Goal: Information Seeking & Learning: Learn about a topic

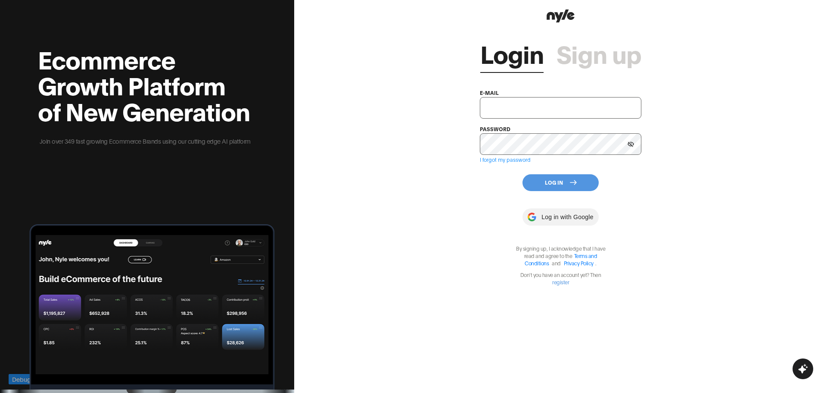
click at [534, 95] on div "e-mail" at bounding box center [561, 102] width 162 height 31
click at [534, 101] on input "text" at bounding box center [561, 108] width 162 height 22
click at [550, 186] on button "Log In" at bounding box center [561, 182] width 76 height 17
drag, startPoint x: 543, startPoint y: 108, endPoint x: 394, endPoint y: 108, distance: 148.2
click at [394, 108] on div "Login Sign up e-mail [EMAIL_ADDRESS][PERSON_NAME] password I forgot my password…" at bounding box center [560, 196] width 533 height 393
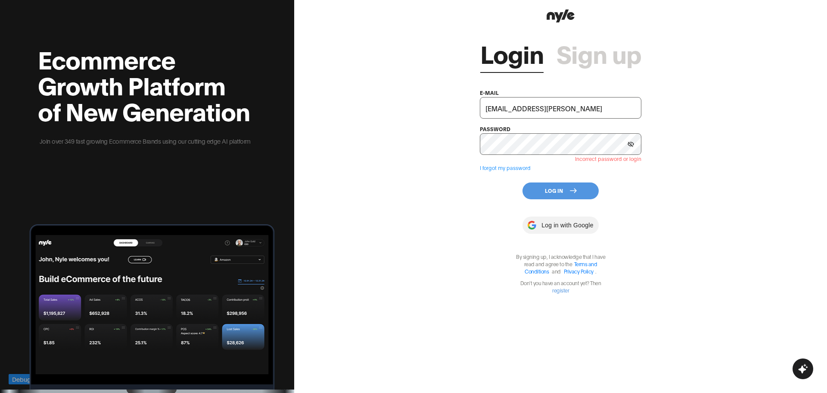
click at [430, 119] on div "Login Sign up e-mail [EMAIL_ADDRESS][PERSON_NAME] password Incorrect password o…" at bounding box center [560, 196] width 533 height 393
drag, startPoint x: 534, startPoint y: 106, endPoint x: 344, endPoint y: 106, distance: 190.0
click at [343, 106] on div "Login Sign up e-mail [EMAIL_ADDRESS][PERSON_NAME] password Incorrect password o…" at bounding box center [560, 196] width 533 height 393
paste input "innopro"
type input "[EMAIL_ADDRESS][PERSON_NAME]"
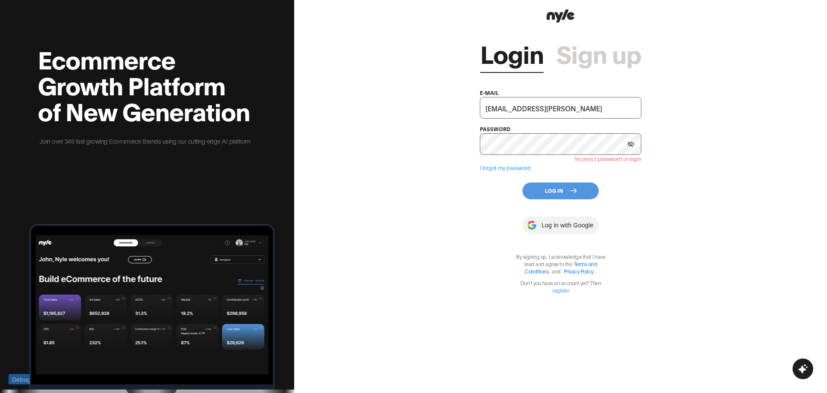
click at [482, 204] on div "Login Sign up e-mail [EMAIL_ADDRESS][PERSON_NAME] password Incorrect password o…" at bounding box center [561, 159] width 162 height 269
click at [560, 187] on button "Log In" at bounding box center [561, 190] width 76 height 17
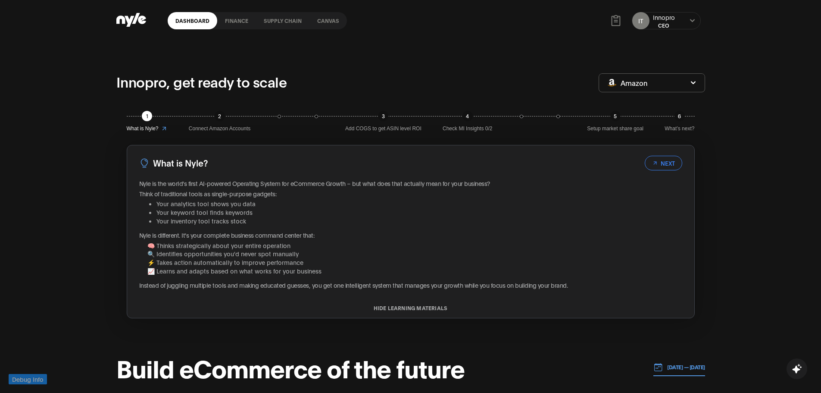
click at [327, 18] on link "Canvas" at bounding box center [327, 20] width 37 height 17
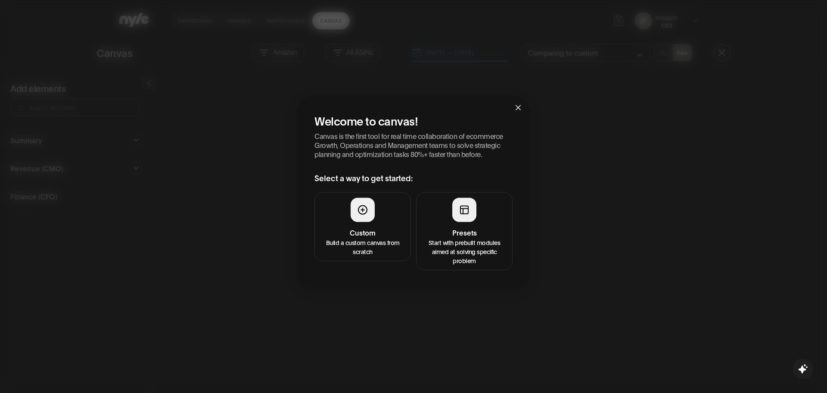
click at [456, 240] on p "Start with prebuilt modules aimed at solving specific problem" at bounding box center [464, 250] width 85 height 27
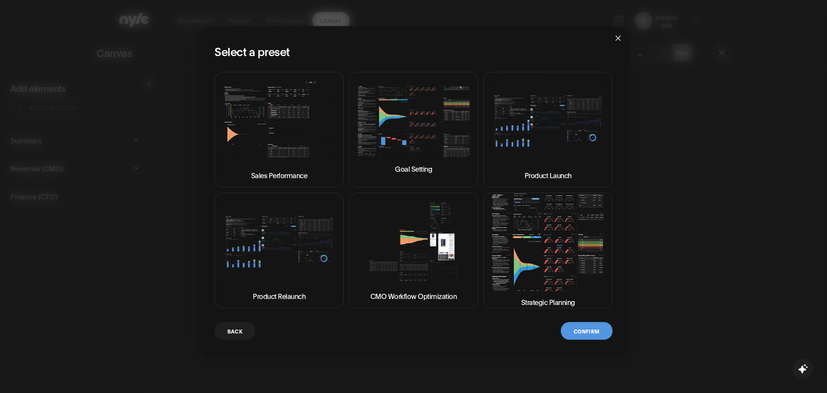
click at [540, 279] on img at bounding box center [548, 242] width 115 height 98
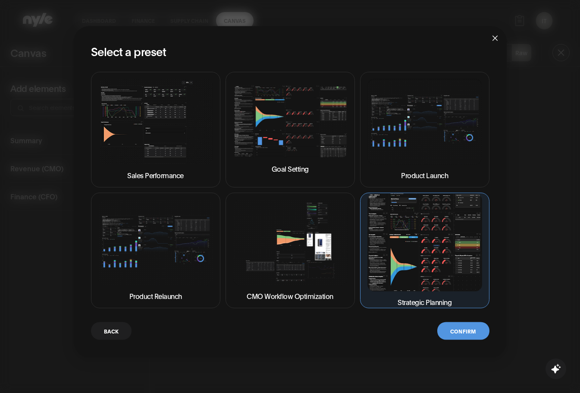
click at [455, 327] on button "Confirm" at bounding box center [463, 330] width 52 height 18
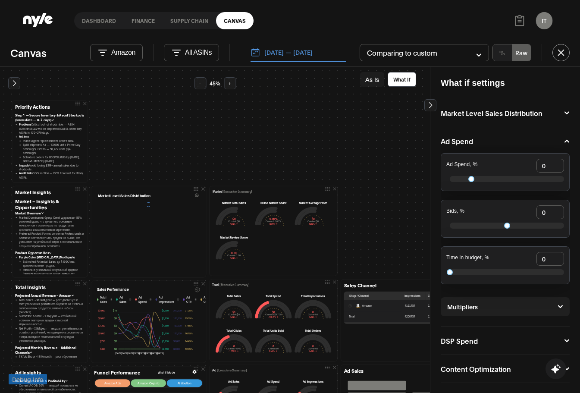
click at [491, 178] on div at bounding box center [505, 178] width 118 height 13
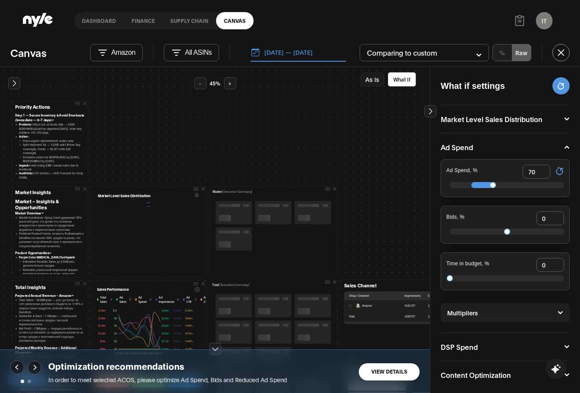
type input "70"
click at [488, 234] on div at bounding box center [506, 231] width 114 height 6
type input "-30"
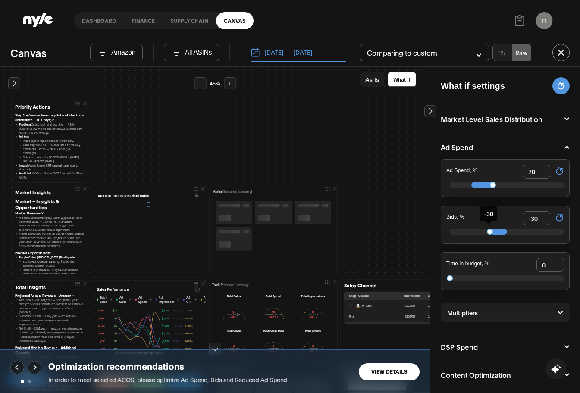
click at [489, 273] on div at bounding box center [505, 277] width 118 height 13
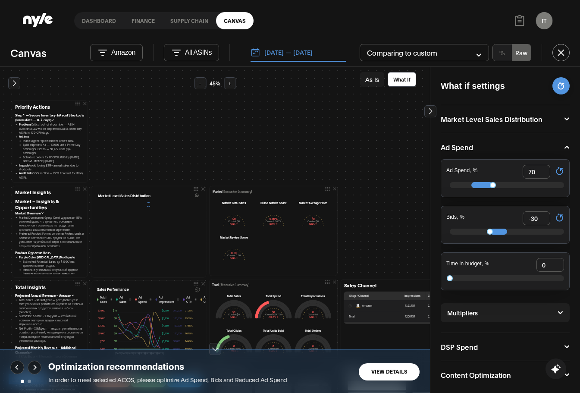
click at [315, 54] on button "[DATE] — [DATE]" at bounding box center [297, 53] width 95 height 18
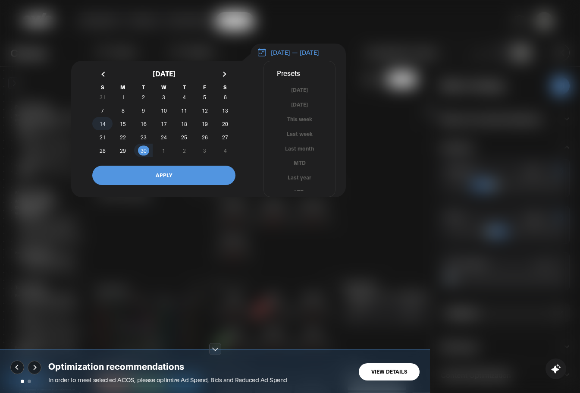
click at [102, 122] on span "14" at bounding box center [103, 124] width 6 height 16
click at [145, 126] on span "16" at bounding box center [143, 124] width 6 height 16
click at [173, 177] on button "APPLY" at bounding box center [163, 174] width 143 height 19
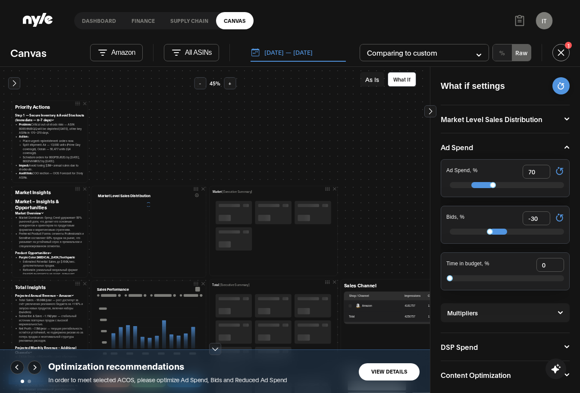
click at [385, 55] on button "Comparing to custom" at bounding box center [423, 52] width 129 height 17
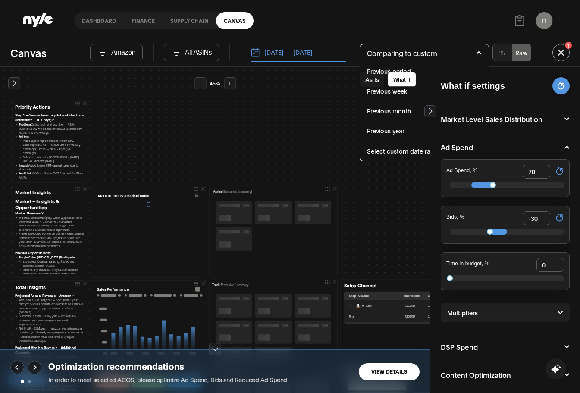
click at [383, 112] on span "Previous month" at bounding box center [389, 110] width 44 height 9
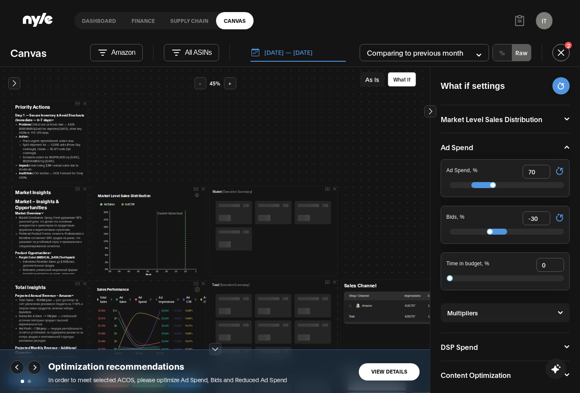
click at [184, 54] on button "All ASINs" at bounding box center [191, 52] width 55 height 17
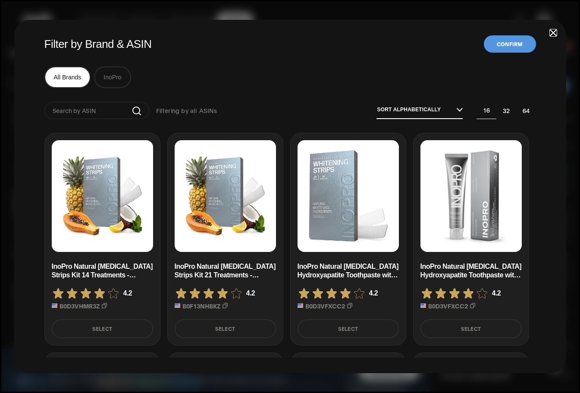
click at [106, 323] on button "Select" at bounding box center [102, 328] width 101 height 19
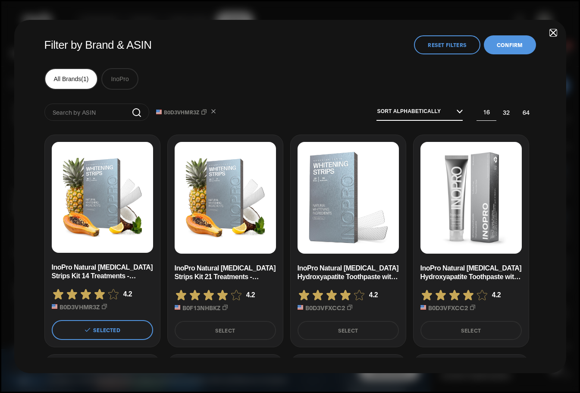
click at [511, 47] on button "Confirm" at bounding box center [510, 44] width 52 height 19
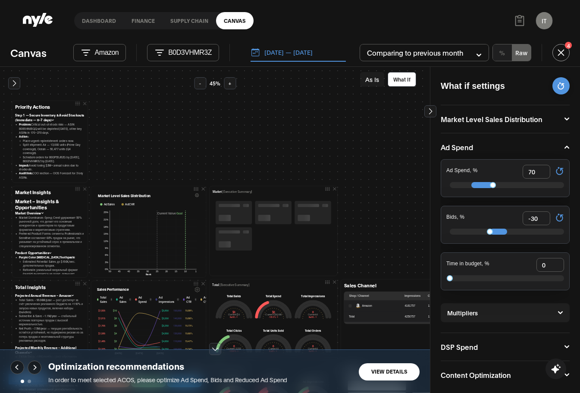
click at [100, 53] on p "Amazon" at bounding box center [106, 53] width 24 height 8
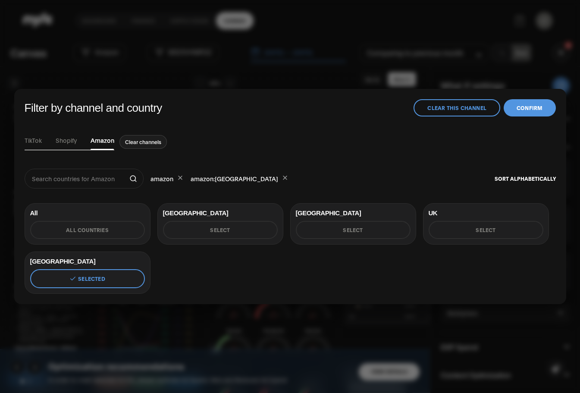
click at [86, 231] on button "All countries" at bounding box center [87, 230] width 115 height 18
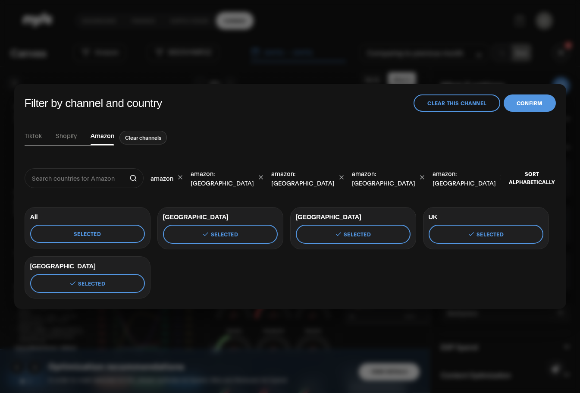
click at [523, 107] on button "Confirm" at bounding box center [529, 102] width 52 height 17
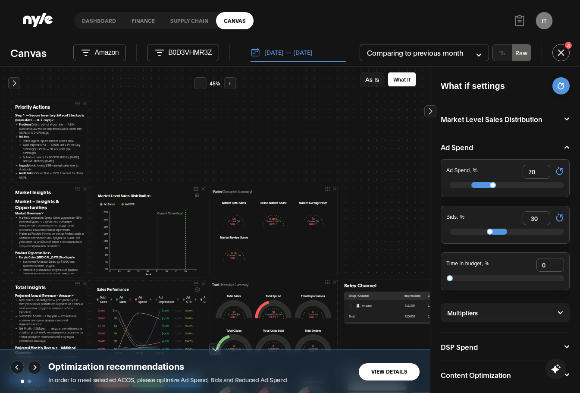
click at [181, 23] on link "Supply chain" at bounding box center [188, 20] width 53 height 17
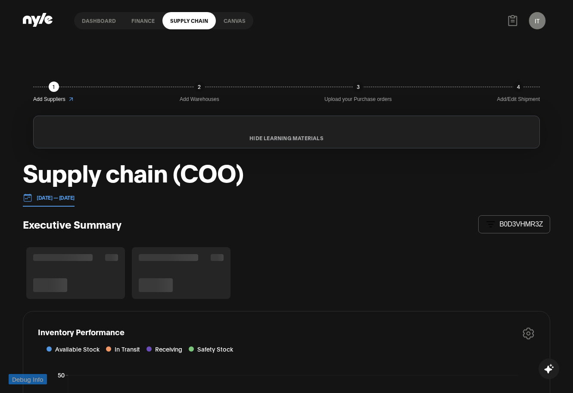
click at [234, 20] on link "Canvas" at bounding box center [234, 20] width 37 height 17
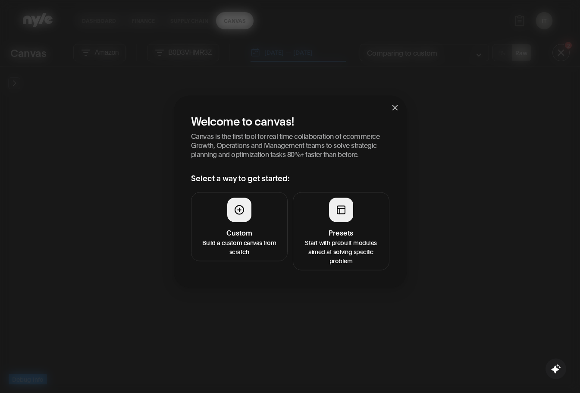
click at [351, 201] on div at bounding box center [341, 209] width 24 height 24
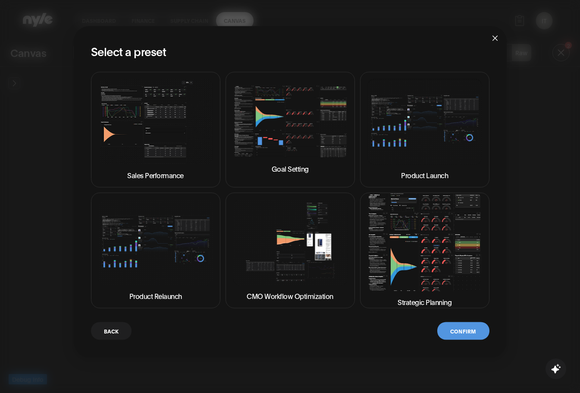
click at [402, 265] on img at bounding box center [424, 242] width 115 height 98
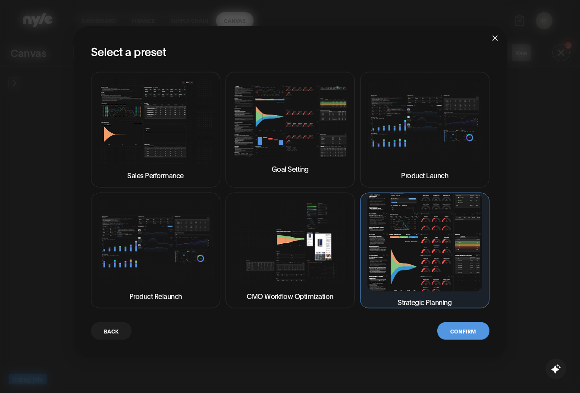
click at [471, 333] on button "Confirm" at bounding box center [463, 330] width 52 height 18
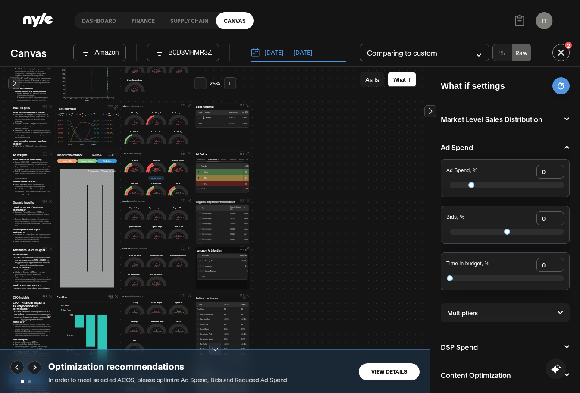
scroll to position [41, 0]
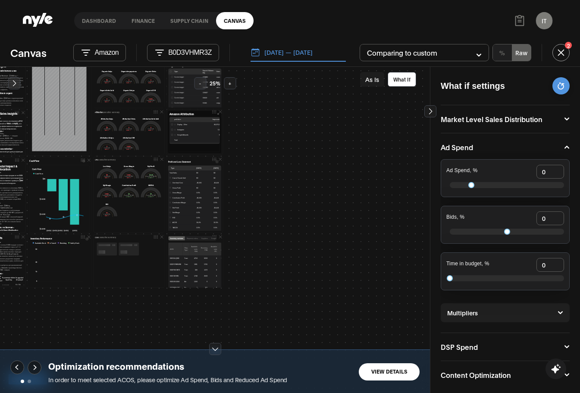
drag, startPoint x: 309, startPoint y: 200, endPoint x: 331, endPoint y: 111, distance: 92.3
click at [361, 66] on div "Canvas Amazon B0D3VHMR3Z [DATE] — [DATE] Comparing to custom % Raw 2 Add elemen…" at bounding box center [290, 216] width 580 height 351
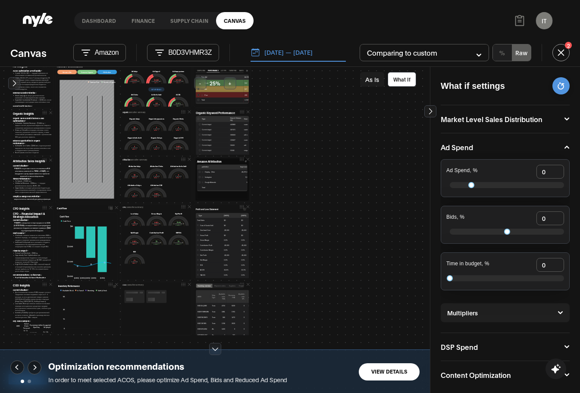
scroll to position [173, 0]
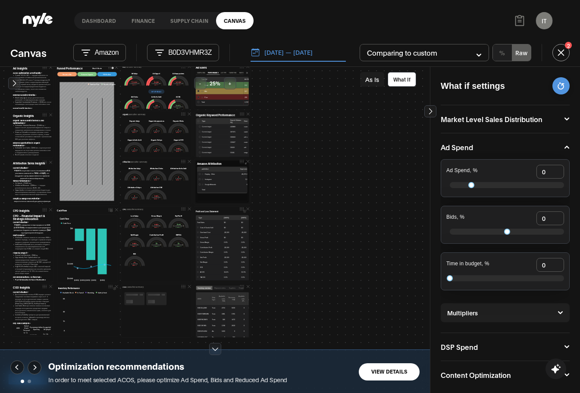
drag, startPoint x: 285, startPoint y: 192, endPoint x: 370, endPoint y: 245, distance: 99.9
click at [370, 245] on div "Priority Actions Step 1 — Secure Inventory & Avoid Stockouts (Immediate — 0–7 d…" at bounding box center [215, 230] width 430 height 326
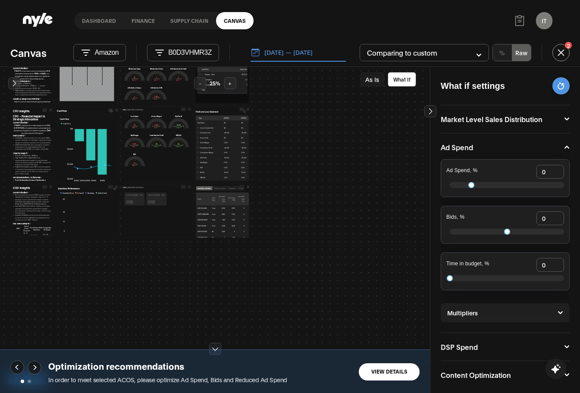
scroll to position [278, 0]
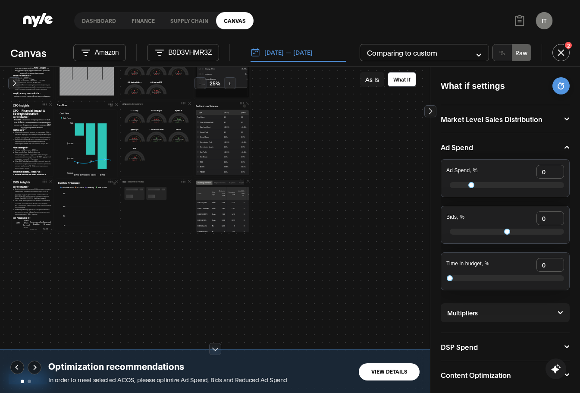
drag, startPoint x: 390, startPoint y: 160, endPoint x: 397, endPoint y: 144, distance: 17.8
click at [397, 144] on div "Priority Actions Step 1 — Secure Inventory & Avoid Stockouts (Immediate — 0–7 d…" at bounding box center [215, 230] width 430 height 326
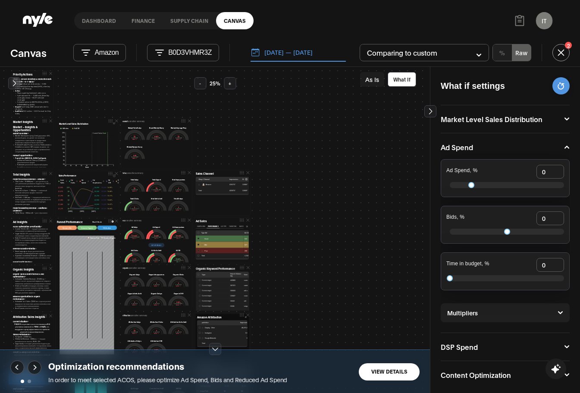
scroll to position [0, 0]
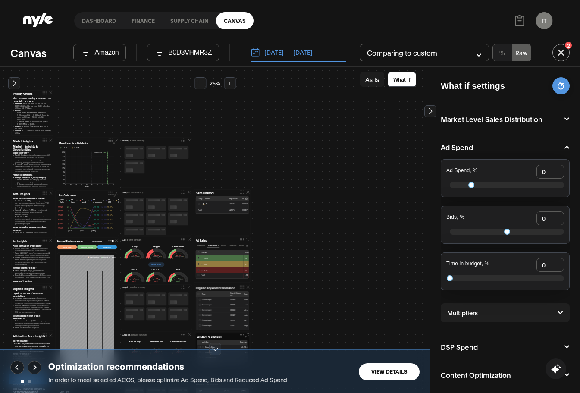
click at [508, 51] on button "%" at bounding box center [502, 52] width 19 height 16
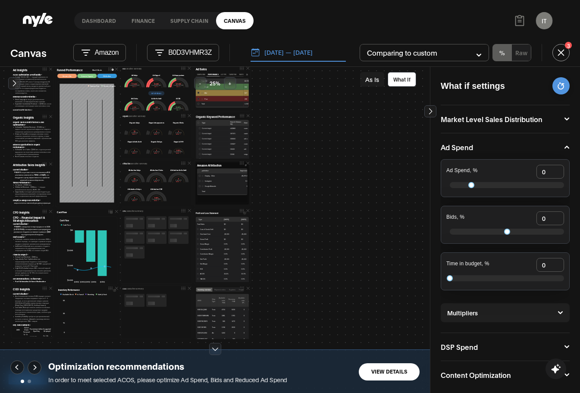
scroll to position [172, 0]
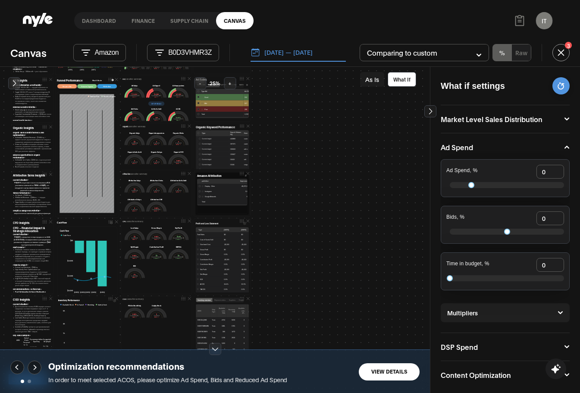
drag, startPoint x: 316, startPoint y: 184, endPoint x: 359, endPoint y: 202, distance: 46.2
click at [391, 197] on div "Priority Actions Step 1 — Secure Inventory & Avoid Stockouts (Immediate — 0–7 d…" at bounding box center [215, 230] width 430 height 326
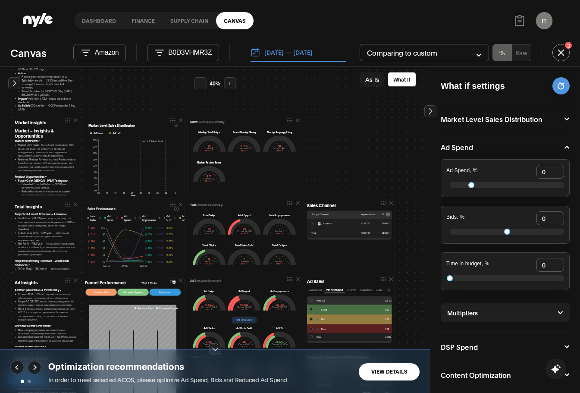
scroll to position [31, 0]
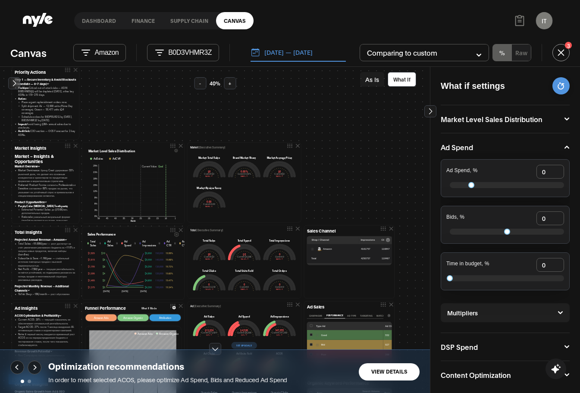
click at [174, 151] on icon at bounding box center [176, 151] width 4 height 4
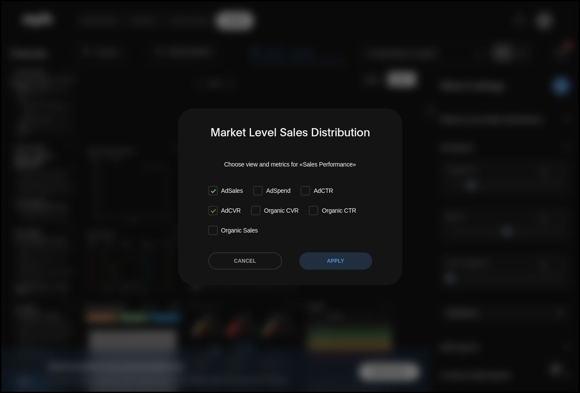
click at [147, 127] on dialog "Market Level Sales Distribution Choose view and metrics for «Sales Performance»…" at bounding box center [290, 196] width 580 height 393
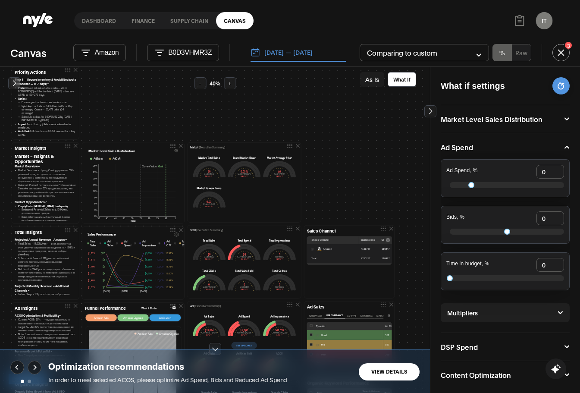
click at [174, 235] on icon at bounding box center [176, 234] width 4 height 4
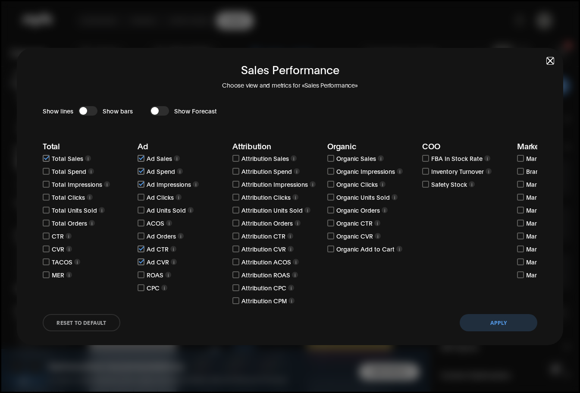
click at [85, 109] on div "button" at bounding box center [83, 111] width 8 height 8
click at [162, 109] on button "button" at bounding box center [159, 110] width 19 height 9
click at [479, 325] on button "Apply" at bounding box center [498, 322] width 78 height 17
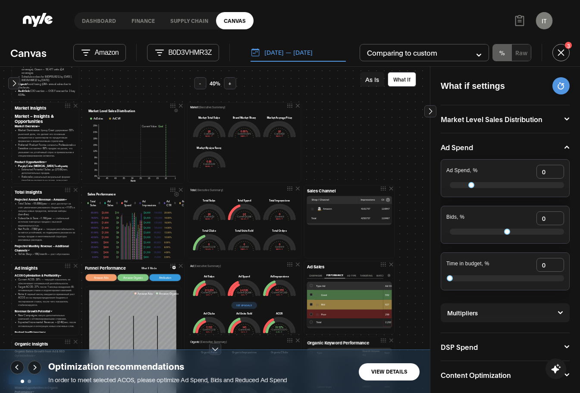
scroll to position [118, 0]
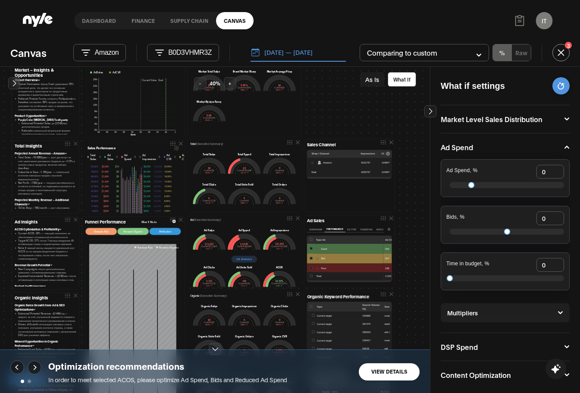
click at [172, 224] on button at bounding box center [174, 221] width 4 height 4
click at [172, 223] on icon at bounding box center [173, 220] width 3 height 3
click at [172, 222] on icon at bounding box center [172, 219] width 6 height 6
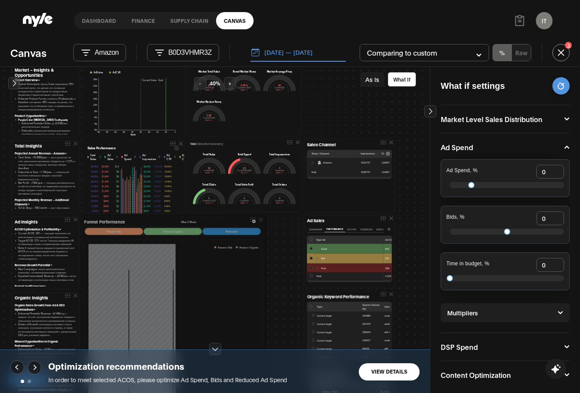
drag, startPoint x: 183, startPoint y: 243, endPoint x: 264, endPoint y: 243, distance: 81.4
click at [264, 243] on div at bounding box center [265, 328] width 2 height 222
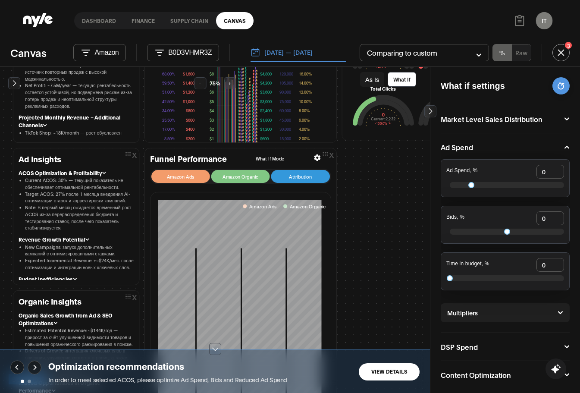
scroll to position [419, 0]
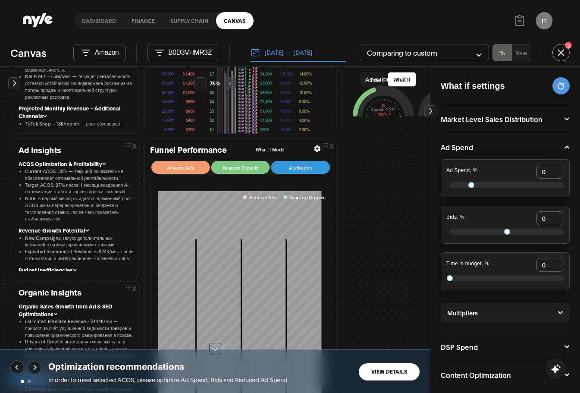
click at [313, 148] on icon at bounding box center [316, 148] width 7 height 6
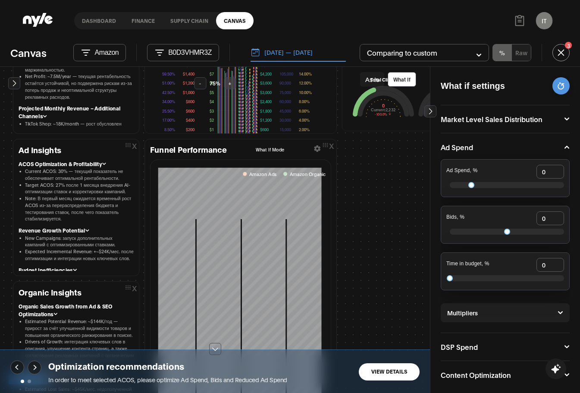
click at [315, 150] on icon at bounding box center [316, 148] width 7 height 6
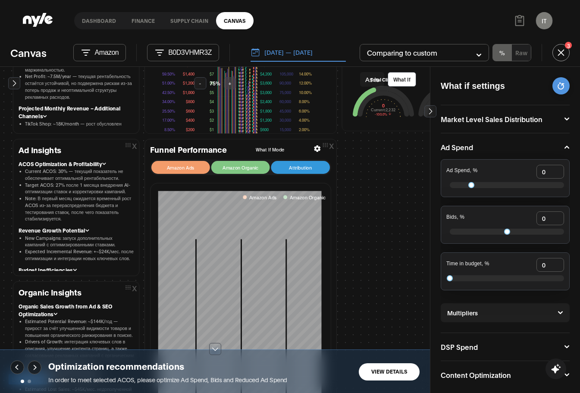
click at [315, 150] on icon at bounding box center [316, 148] width 7 height 6
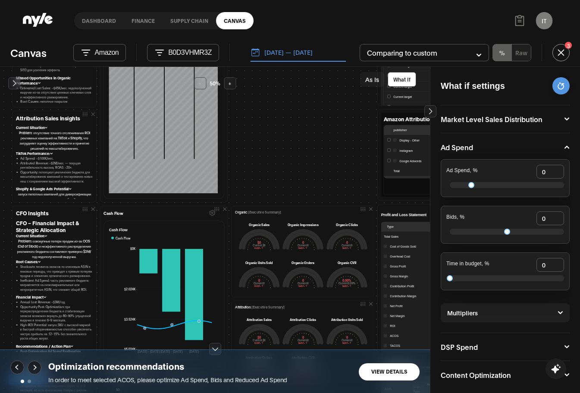
scroll to position [549, 0]
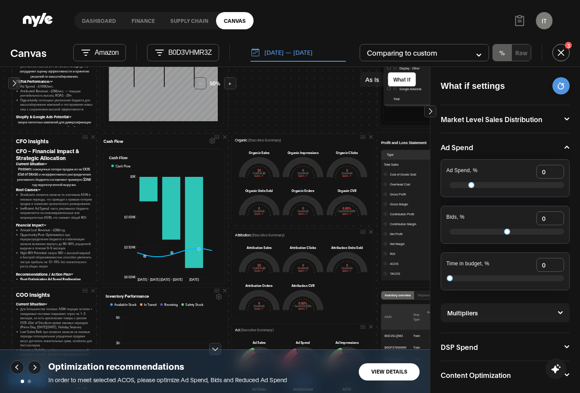
click at [209, 142] on icon "button" at bounding box center [211, 141] width 5 height 6
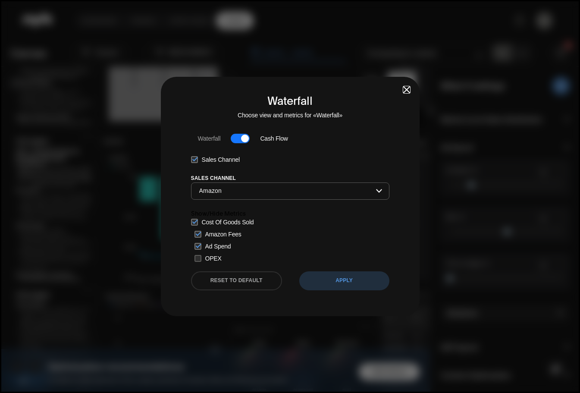
click at [229, 192] on input "Amazon" at bounding box center [287, 191] width 178 height 8
click at [208, 255] on span "OPEX" at bounding box center [213, 258] width 16 height 7
click at [201, 255] on input "OPEX" at bounding box center [197, 258] width 7 height 7
checkbox input "true"
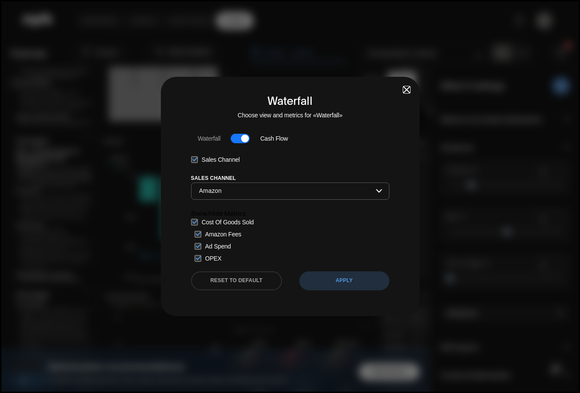
click at [343, 289] on button "APPLY" at bounding box center [344, 280] width 90 height 19
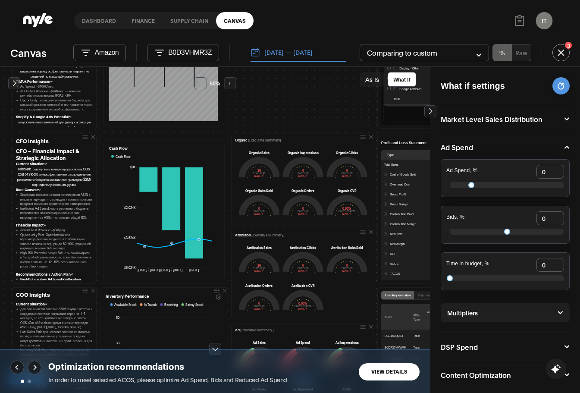
scroll to position [28, 0]
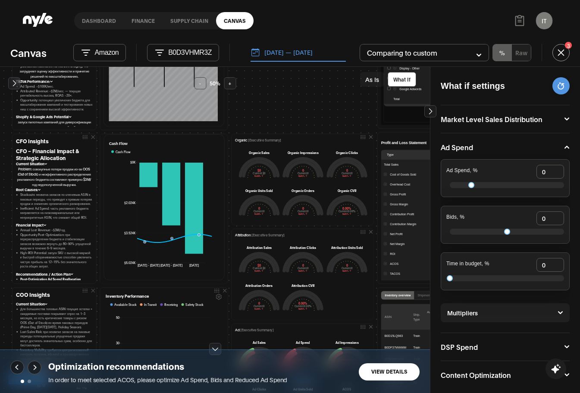
click at [216, 296] on icon "button" at bounding box center [218, 297] width 5 height 6
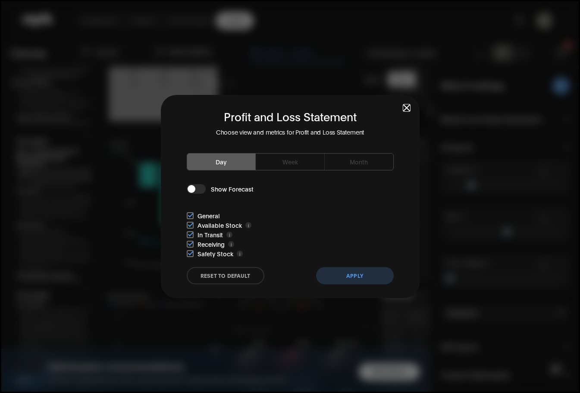
click at [222, 186] on span "Show Forecast" at bounding box center [232, 188] width 43 height 9
click at [202, 190] on button "button" at bounding box center [196, 188] width 19 height 9
click at [203, 234] on span "In Transit" at bounding box center [209, 234] width 25 height 9
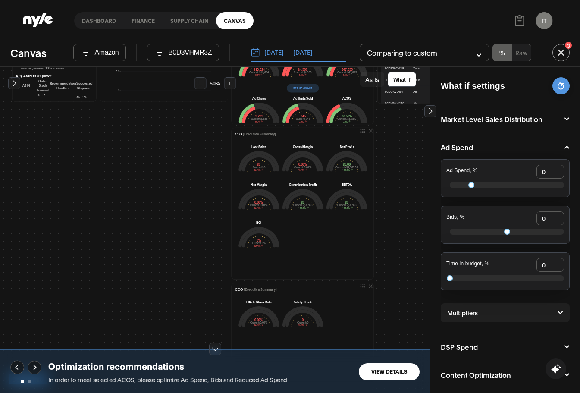
scroll to position [850, 0]
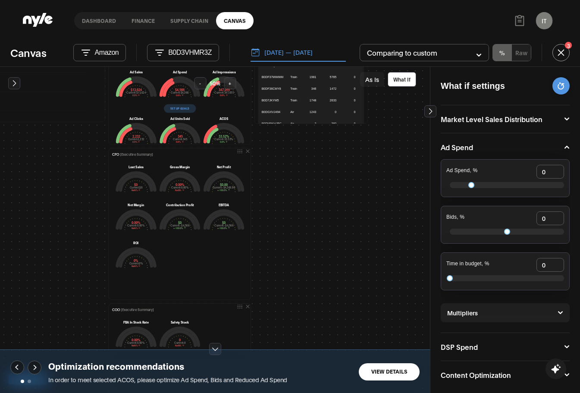
drag, startPoint x: 375, startPoint y: 196, endPoint x: 312, endPoint y: 218, distance: 67.2
click at [284, 277] on div "Priority Actions Step 1 — Secure Inventory & Avoid Stockouts (Immediate — 0–7 d…" at bounding box center [215, 230] width 430 height 326
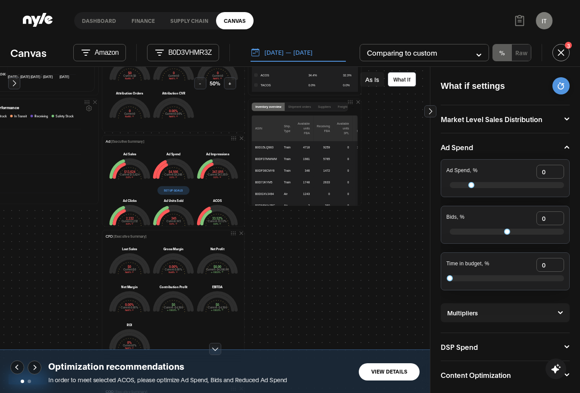
drag, startPoint x: 312, startPoint y: 218, endPoint x: 338, endPoint y: 248, distance: 39.4
click at [305, 308] on div "Priority Actions Step 1 — Secure Inventory & Avoid Stockouts (Immediate — 0–7 d…" at bounding box center [215, 230] width 430 height 326
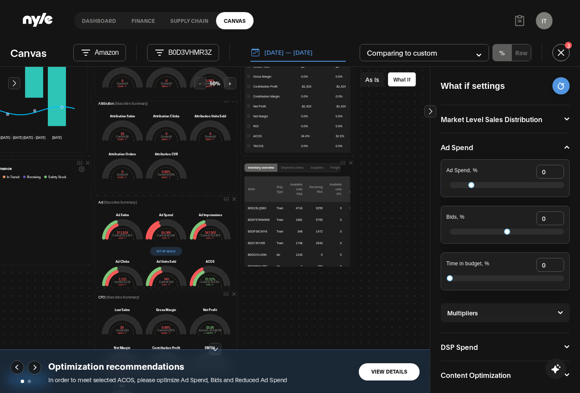
drag, startPoint x: 337, startPoint y: 305, endPoint x: 335, endPoint y: 314, distance: 9.7
click at [335, 314] on div "Priority Actions Step 1 — Secure Inventory & Avoid Stockouts (Immediate — 0–7 d…" at bounding box center [215, 230] width 430 height 326
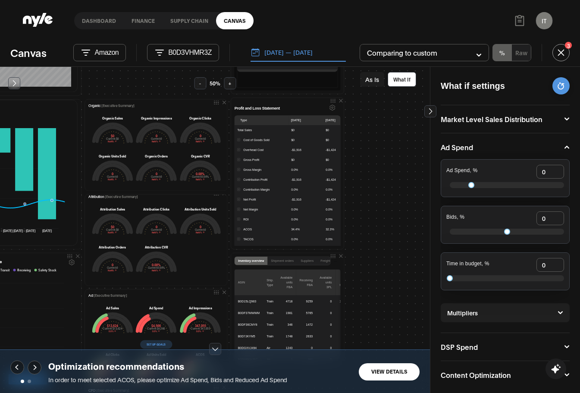
drag, startPoint x: 360, startPoint y: 289, endPoint x: 367, endPoint y: 219, distance: 70.1
click at [353, 313] on div "Priority Actions Step 1 — Secure Inventory & Avoid Stockouts (Immediate — 0–7 d…" at bounding box center [215, 230] width 430 height 326
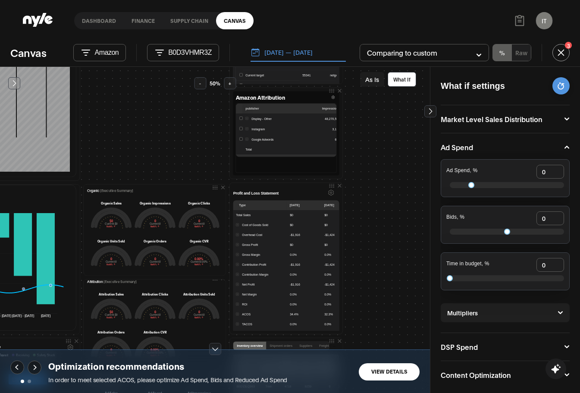
drag, startPoint x: 371, startPoint y: 267, endPoint x: 340, endPoint y: 260, distance: 31.9
click at [367, 307] on div "Priority Actions Step 1 — Secure Inventory & Avoid Stockouts (Immediate — 0–7 d…" at bounding box center [215, 230] width 430 height 326
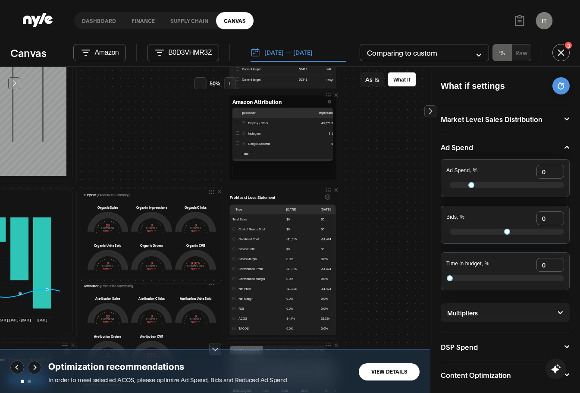
click at [325, 197] on icon "Settings" at bounding box center [328, 197] width 6 height 6
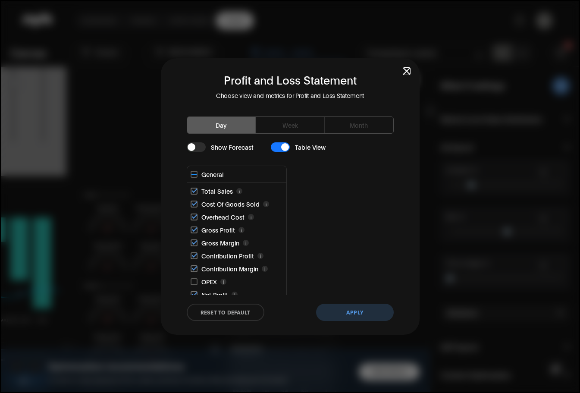
click at [408, 190] on div "Profit and Loss Statement Choose view and metrics for Profit and Loss Statement…" at bounding box center [290, 196] width 259 height 277
drag, startPoint x: 202, startPoint y: 144, endPoint x: 192, endPoint y: 146, distance: 10.4
click at [202, 144] on button "button" at bounding box center [196, 146] width 19 height 9
click at [348, 309] on button "Apply" at bounding box center [355, 311] width 78 height 17
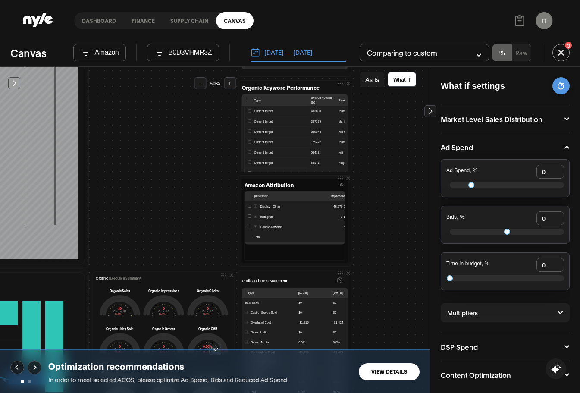
scroll to position [387, 141]
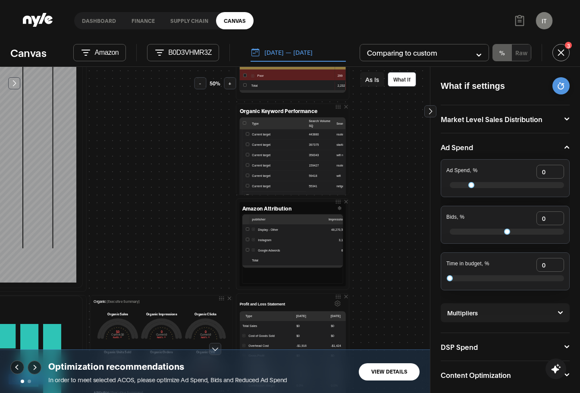
drag, startPoint x: 356, startPoint y: 228, endPoint x: 353, endPoint y: 274, distance: 45.7
click at [353, 274] on div "Priority Actions Step 1 — Secure Inventory & Avoid Stockouts (Immediate — 0–7 d…" at bounding box center [215, 230] width 430 height 326
click at [338, 209] on icon "Column settings" at bounding box center [339, 207] width 3 height 3
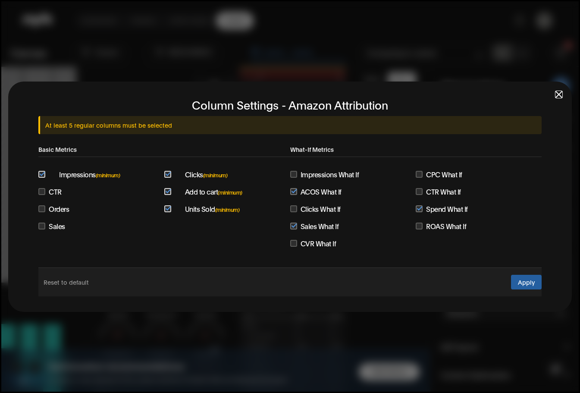
click at [253, 329] on dialog "Column Settings - Amazon Attribution At least 5 regular columns must be selecte…" at bounding box center [290, 196] width 580 height 393
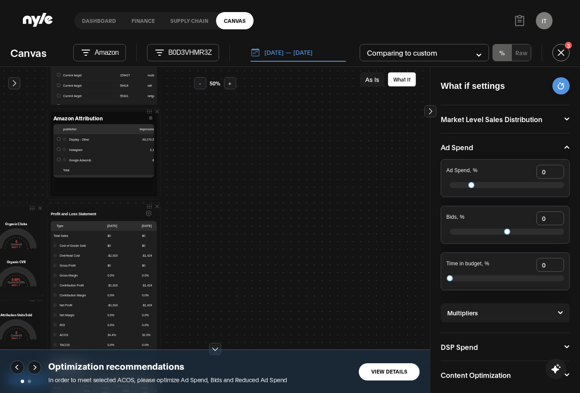
drag, startPoint x: 361, startPoint y: 241, endPoint x: 157, endPoint y: 144, distance: 226.1
click at [157, 144] on div "Priority Actions Step 1 — Secure Inventory & Avoid Stockouts (Immediate — 0–7 d…" at bounding box center [215, 230] width 430 height 326
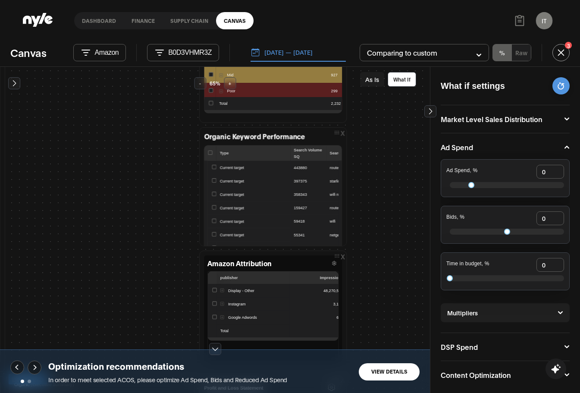
scroll to position [495, 267]
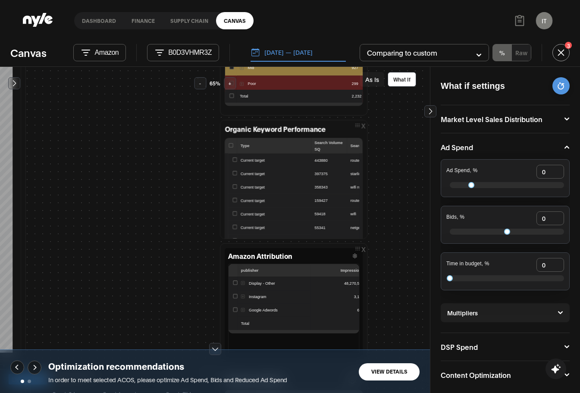
drag, startPoint x: 308, startPoint y: 200, endPoint x: 384, endPoint y: 184, distance: 78.3
click at [384, 184] on div "x Priority Actions Step 1 — Secure Inventory & Avoid Stockouts (Immediate — 0–7…" at bounding box center [215, 230] width 430 height 326
click at [350, 258] on button "Column settings" at bounding box center [354, 255] width 9 height 9
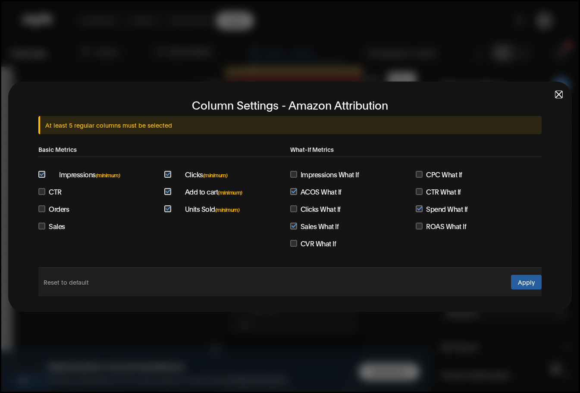
click at [169, 190] on span at bounding box center [167, 191] width 7 height 7
drag, startPoint x: 168, startPoint y: 172, endPoint x: 151, endPoint y: 172, distance: 16.4
click at [164, 172] on span at bounding box center [167, 174] width 7 height 7
click at [41, 193] on input "checkbox" at bounding box center [41, 191] width 7 height 7
checkbox input "true"
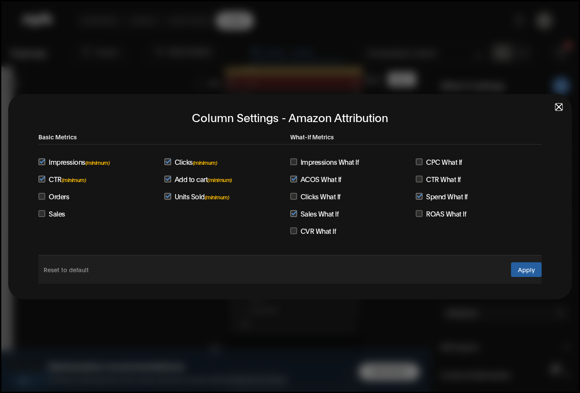
click at [522, 271] on button "Apply" at bounding box center [526, 269] width 31 height 15
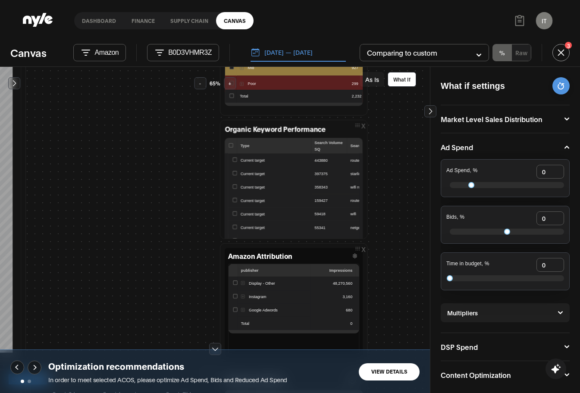
scroll to position [434, 271]
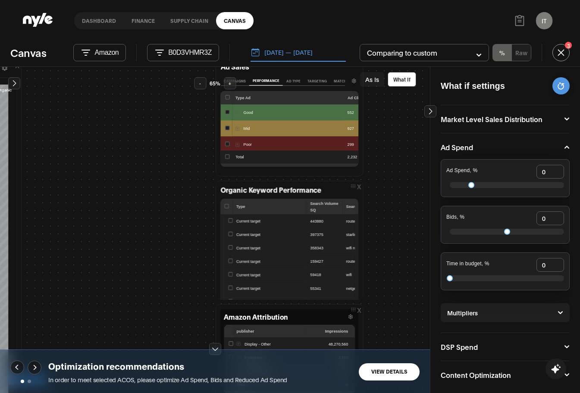
drag, startPoint x: 400, startPoint y: 212, endPoint x: 375, endPoint y: 264, distance: 57.3
click at [395, 281] on div "x Priority Actions Step 1 — Secure Inventory & Avoid Stockouts (Immediate — 0–7…" at bounding box center [215, 230] width 430 height 326
click at [225, 206] on input "Select all" at bounding box center [227, 205] width 4 height 4
checkbox input "true"
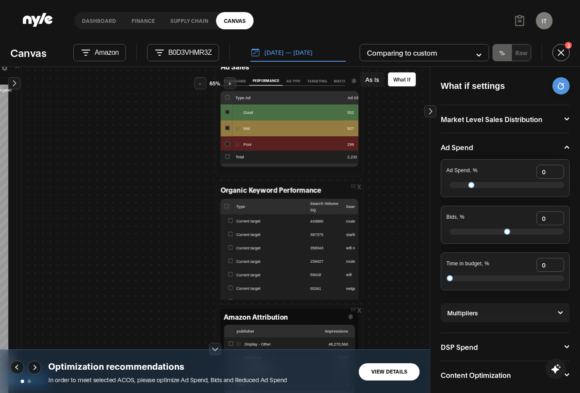
checkbox input "true"
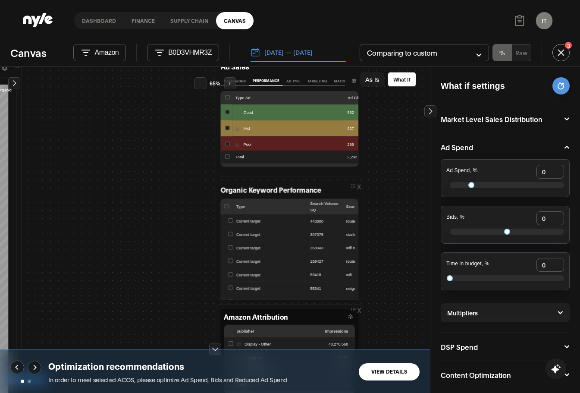
checkbox input "true"
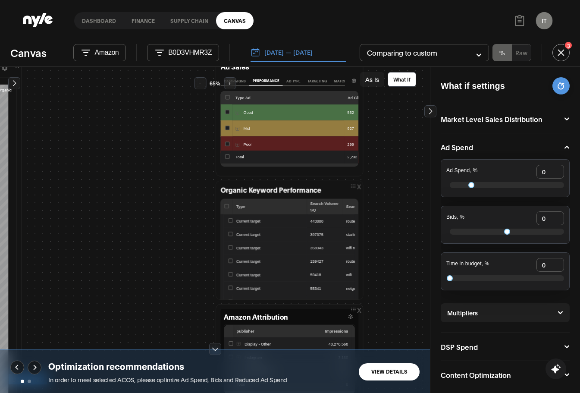
checkbox input "true"
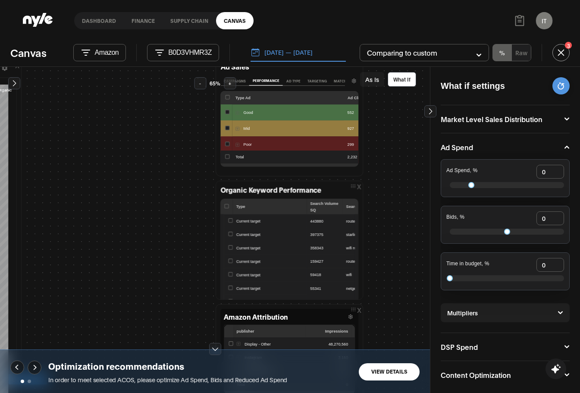
checkbox input "true"
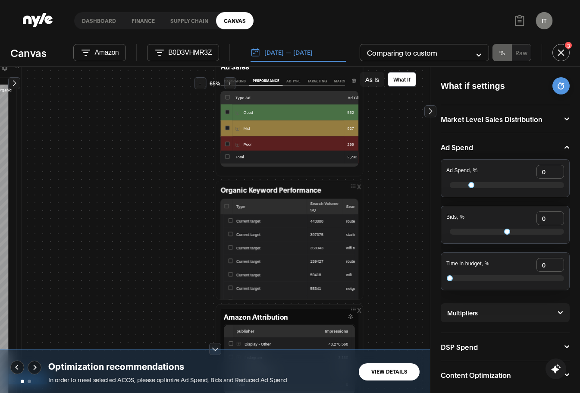
checkbox input "true"
click at [225, 206] on input "Select all" at bounding box center [227, 205] width 4 height 4
checkbox input "false"
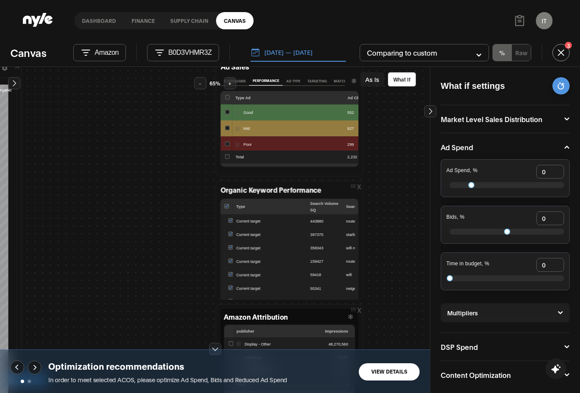
checkbox input "false"
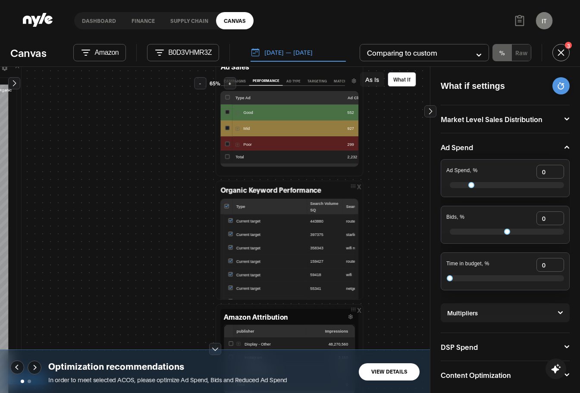
checkbox input "false"
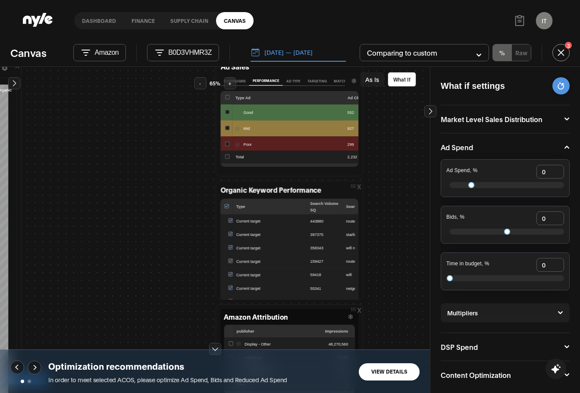
checkbox input "false"
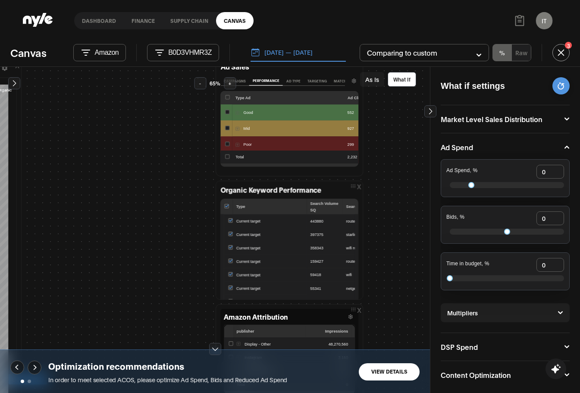
checkbox input "false"
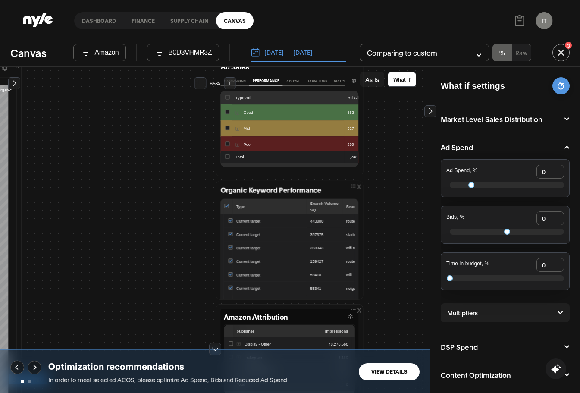
checkbox input "false"
click at [225, 98] on input "Select all" at bounding box center [227, 97] width 4 height 4
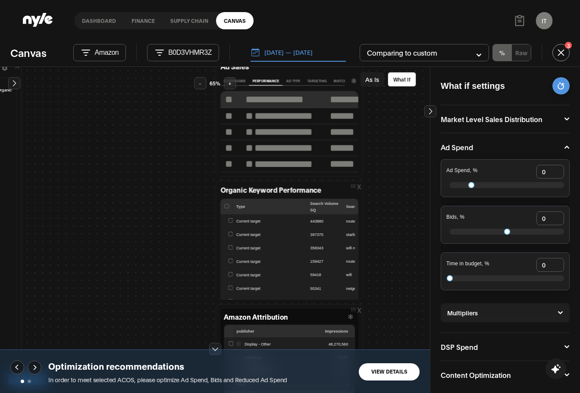
scroll to position [0, 0]
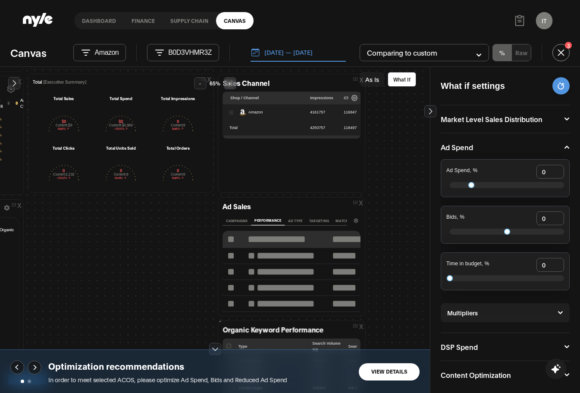
drag, startPoint x: 390, startPoint y: 262, endPoint x: 387, endPoint y: 277, distance: 15.8
click at [389, 278] on div "x Priority Actions Step 1 — Secure Inventory & Avoid Stockouts (Immediate — 0–7…" at bounding box center [215, 230] width 430 height 326
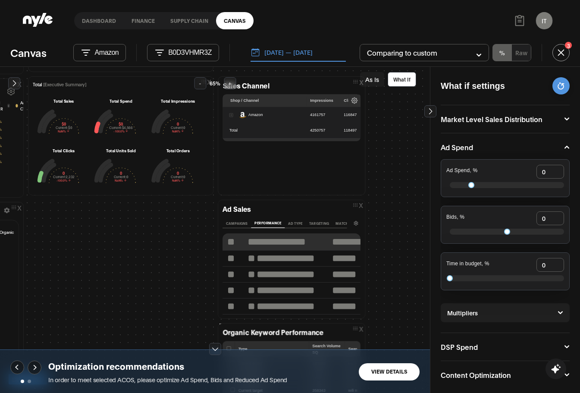
scroll to position [317, 262]
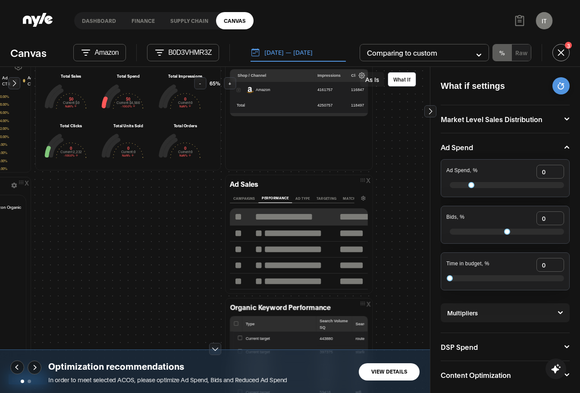
click at [393, 239] on div "x Priority Actions Step 1 — Secure Inventory & Avoid Stockouts (Immediate — 0–7…" at bounding box center [215, 230] width 430 height 326
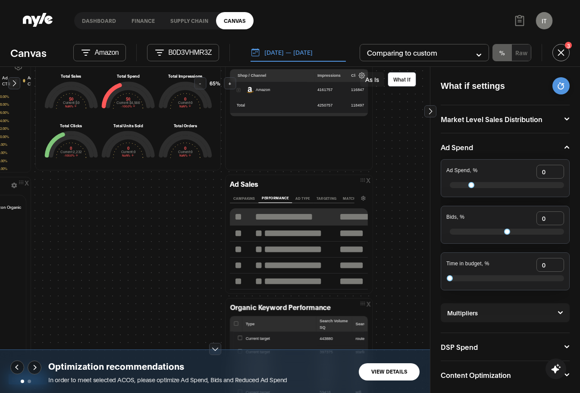
click at [361, 200] on icon "Column settings" at bounding box center [363, 198] width 5 height 5
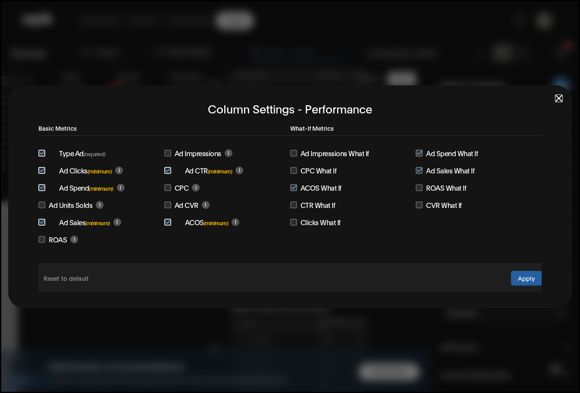
click at [306, 341] on dialog "Column Settings - Performance Basic Metrics Type Ad (required) Ad Impressions i…" at bounding box center [290, 196] width 580 height 393
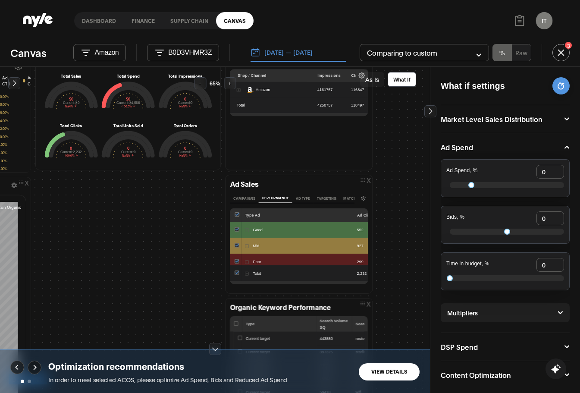
click at [245, 247] on button "button" at bounding box center [247, 246] width 4 height 4
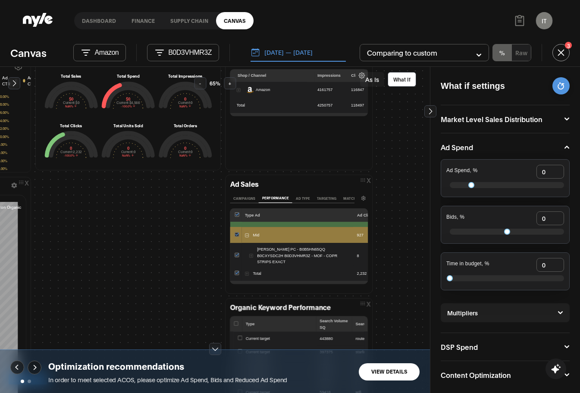
scroll to position [43, 0]
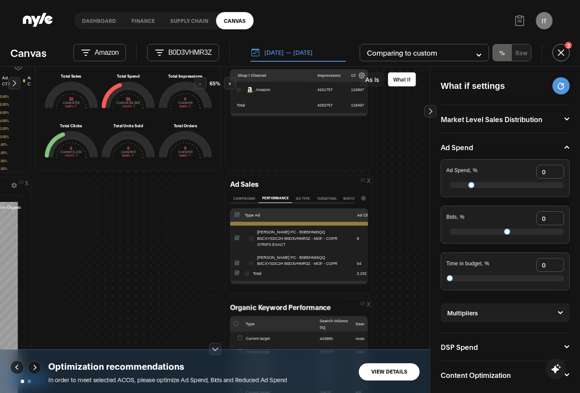
click at [249, 237] on button "button" at bounding box center [251, 239] width 4 height 4
click at [298, 197] on button "Ad Type" at bounding box center [302, 197] width 21 height 9
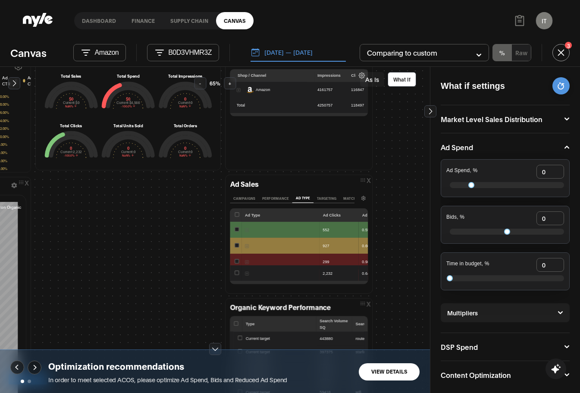
click at [359, 202] on button "Column settings" at bounding box center [363, 197] width 9 height 9
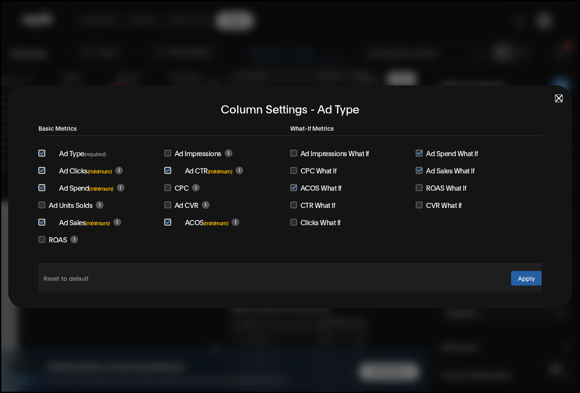
click at [104, 334] on dialog "Column Settings - Ad Type Basic Metrics Ad Type (required) Ad Impressions i Ad …" at bounding box center [290, 196] width 580 height 393
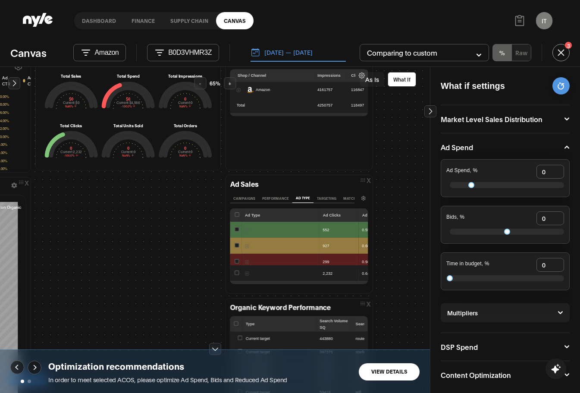
click at [431, 113] on icon at bounding box center [430, 111] width 9 height 9
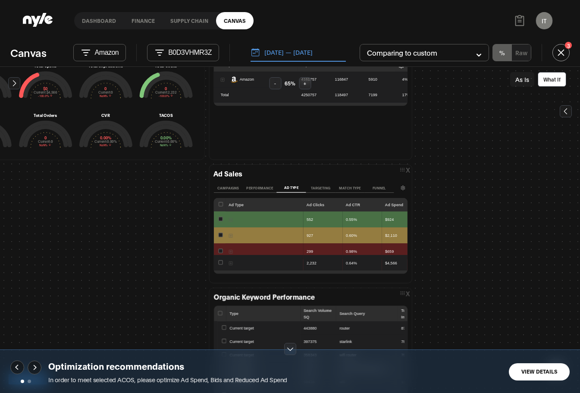
scroll to position [325, 460]
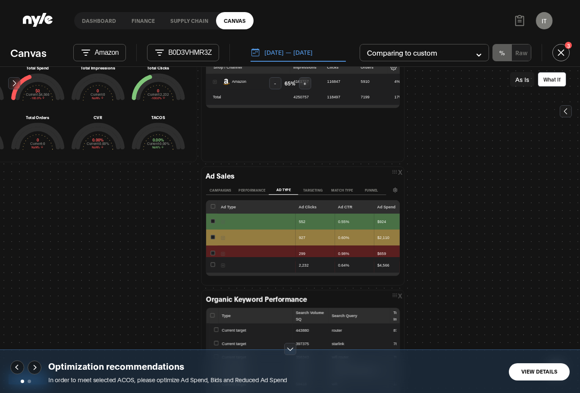
drag, startPoint x: 203, startPoint y: 256, endPoint x: 159, endPoint y: 237, distance: 47.7
click at [74, 260] on div "x Priority Actions Step 1 — Secure Inventory & Avoid Stockouts (Immediate — 0–7…" at bounding box center [290, 230] width 580 height 326
click at [217, 188] on button "Campaigns" at bounding box center [220, 189] width 29 height 9
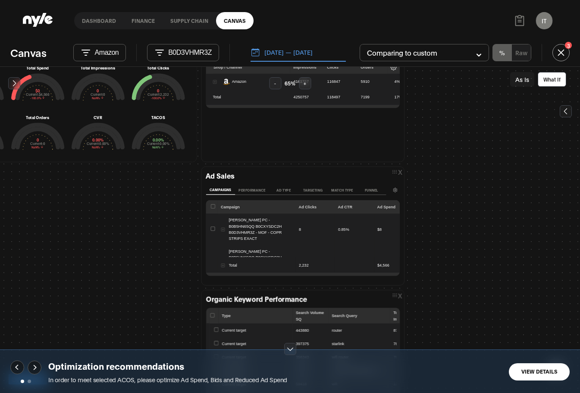
click at [551, 359] on div "Optimization recommendations In order to meet selected ACOS, please optimize Ad…" at bounding box center [290, 371] width 580 height 44
click at [549, 369] on button "View Details" at bounding box center [539, 371] width 61 height 17
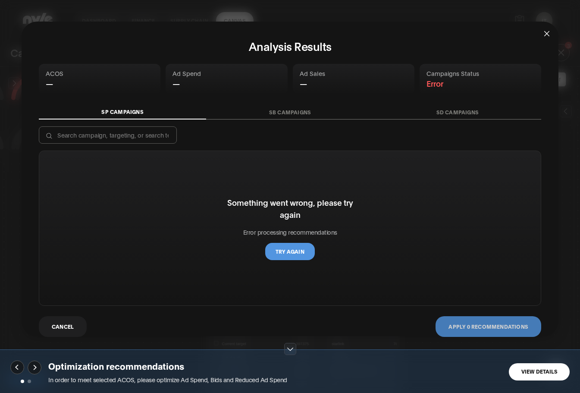
click at [267, 112] on button "SB Campaigns" at bounding box center [289, 112] width 167 height 14
click at [251, 359] on div "Optimization recommendations In order to meet selected ACOS, please optimize Ad…" at bounding box center [290, 371] width 580 height 44
click at [250, 331] on div "Cancel Apply 0 recommendations" at bounding box center [290, 326] width 502 height 21
click at [53, 331] on button "Cancel" at bounding box center [63, 326] width 48 height 21
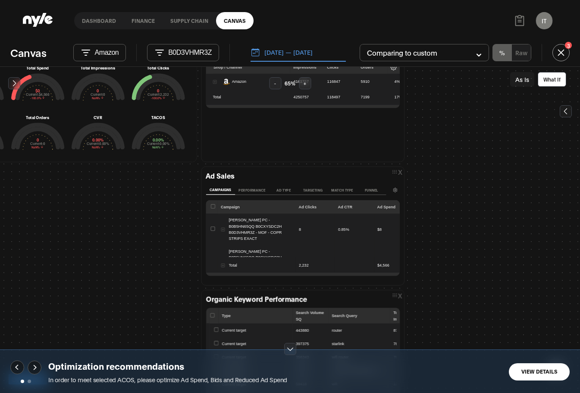
click at [306, 193] on button "Targeting" at bounding box center [312, 189] width 29 height 9
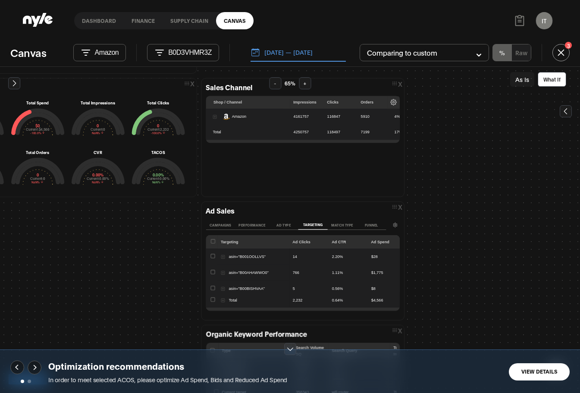
scroll to position [282, 460]
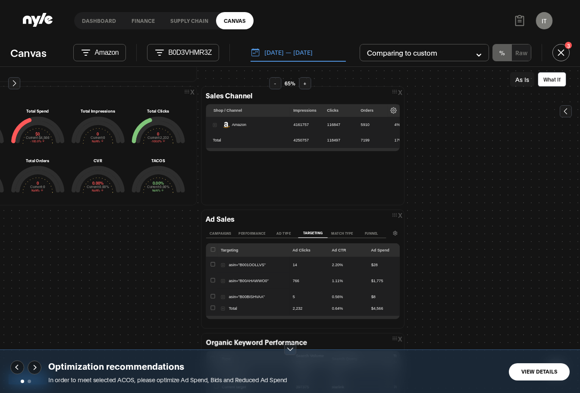
click at [331, 236] on button "Match type" at bounding box center [341, 232] width 29 height 9
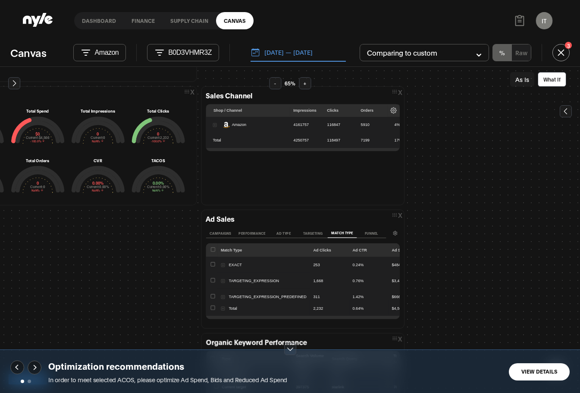
click at [367, 229] on button "Funnel" at bounding box center [370, 232] width 29 height 9
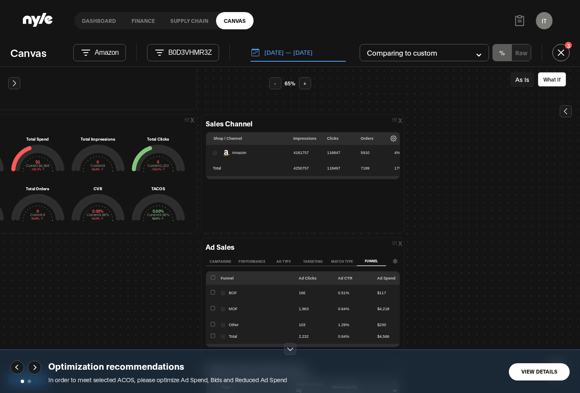
scroll to position [239, 460]
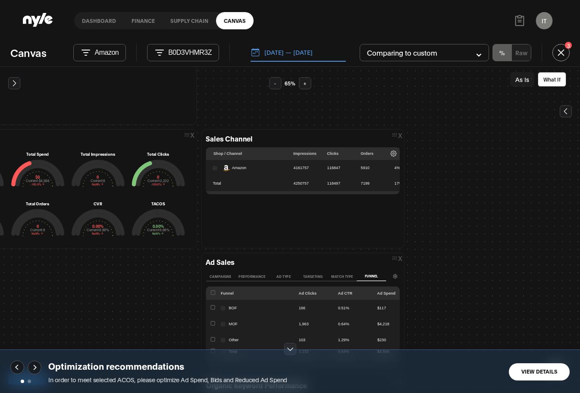
click at [390, 152] on icon at bounding box center [393, 153] width 7 height 7
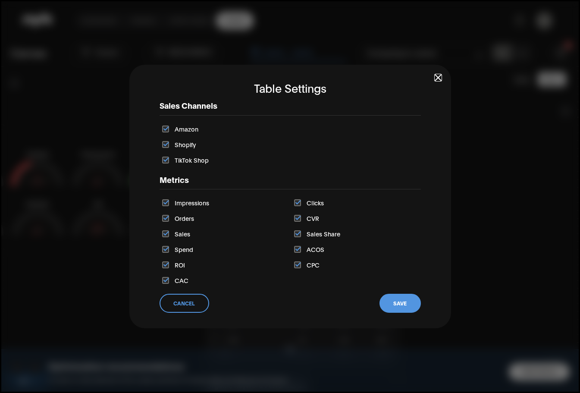
click at [479, 211] on dialog "Table Settings Sales Channels Amazon Shopify TikTok Shop Metrics Impressions Cl…" at bounding box center [290, 196] width 580 height 393
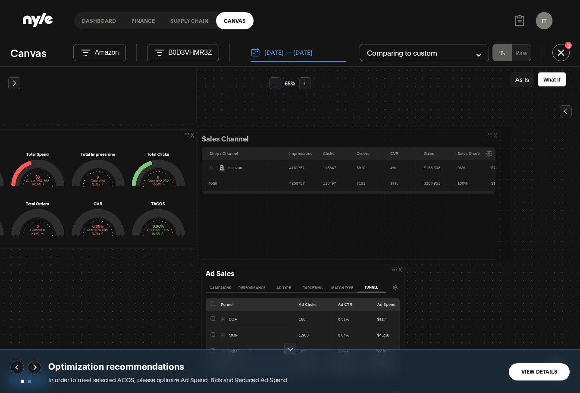
drag, startPoint x: 396, startPoint y: 247, endPoint x: 497, endPoint y: 258, distance: 101.5
click at [0, 0] on div at bounding box center [0, 0] width 0 height 0
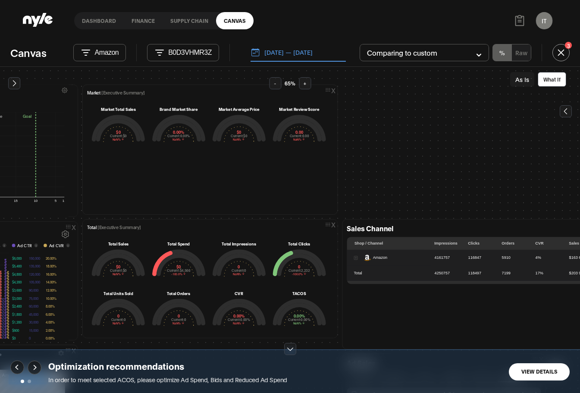
drag, startPoint x: 387, startPoint y: 104, endPoint x: 535, endPoint y: 199, distance: 175.6
click at [535, 199] on div "x Priority Actions Step 1 — Secure Inventory & Avoid Stockouts (Immediate — 0–7…" at bounding box center [290, 230] width 580 height 326
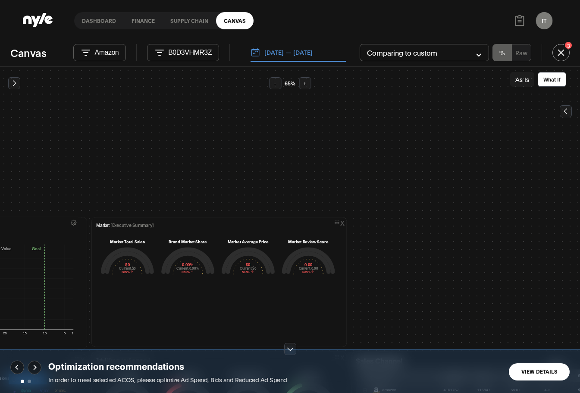
drag, startPoint x: 409, startPoint y: 159, endPoint x: 404, endPoint y: 236, distance: 76.5
click at [416, 295] on div "x Priority Actions Step 1 — Secure Inventory & Avoid Stockouts (Immediate — 0–7…" at bounding box center [290, 230] width 580 height 326
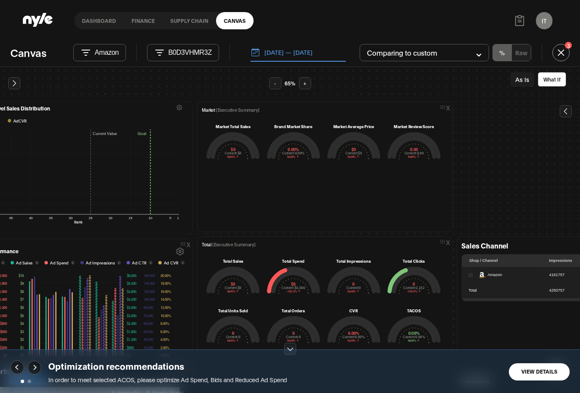
drag, startPoint x: 450, startPoint y: 172, endPoint x: 462, endPoint y: 126, distance: 47.6
click at [517, 116] on div "x Priority Actions Step 1 — Secure Inventory & Avoid Stockouts (Immediate — 0–7…" at bounding box center [290, 230] width 580 height 326
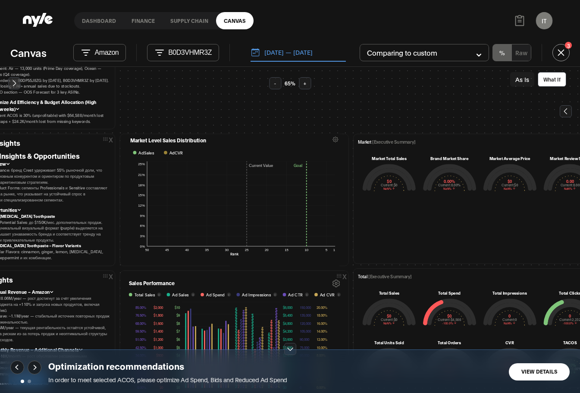
drag, startPoint x: 182, startPoint y: 85, endPoint x: 342, endPoint y: 122, distance: 164.0
click at [342, 122] on div "x Priority Actions Step 1 — Secure Inventory & Avoid Stockouts (Immediate — 0–7…" at bounding box center [290, 230] width 580 height 326
click at [332, 137] on icon at bounding box center [335, 139] width 6 height 6
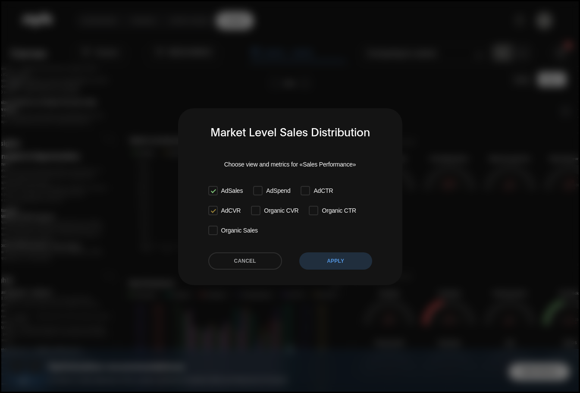
click at [296, 100] on dialog "Market Level Sales Distribution Choose view and metrics for «Sales Performance»…" at bounding box center [290, 196] width 580 height 393
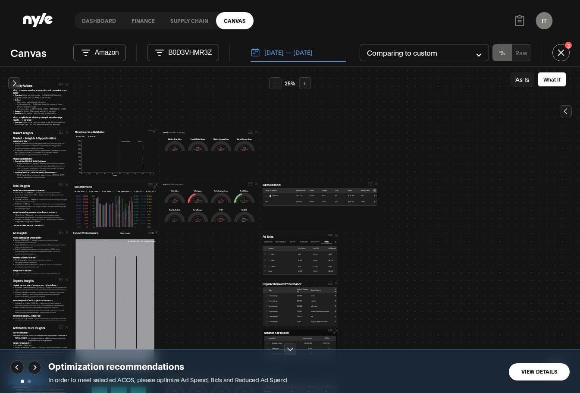
scroll to position [0, 0]
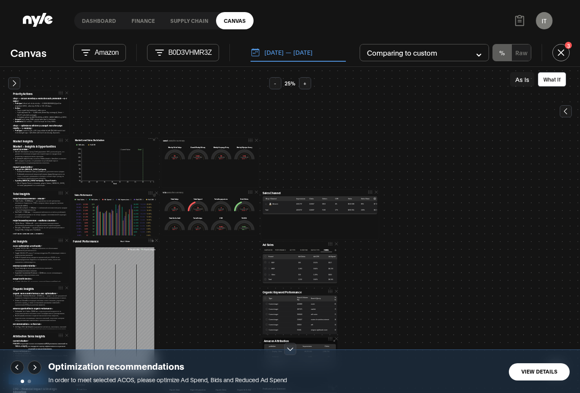
drag, startPoint x: 137, startPoint y: 195, endPoint x: 561, endPoint y: 410, distance: 475.7
click at [561, 392] on html "Debug Info Dashboard finance Supply chain Canvas IT Innopro CEO Canvas Amazon B…" at bounding box center [290, 196] width 580 height 393
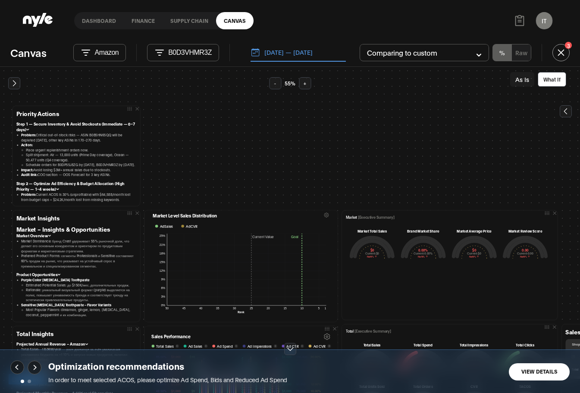
click at [9, 84] on button at bounding box center [14, 83] width 12 height 12
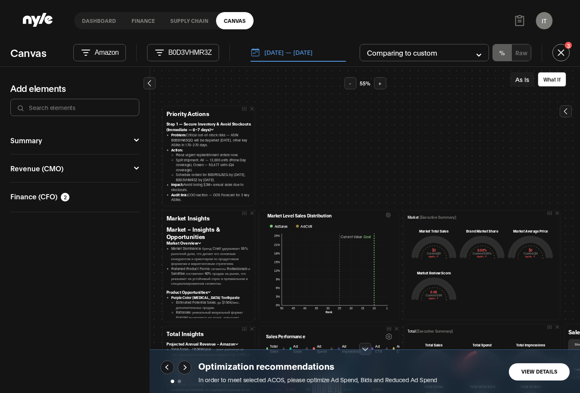
click at [147, 85] on icon at bounding box center [149, 83] width 9 height 9
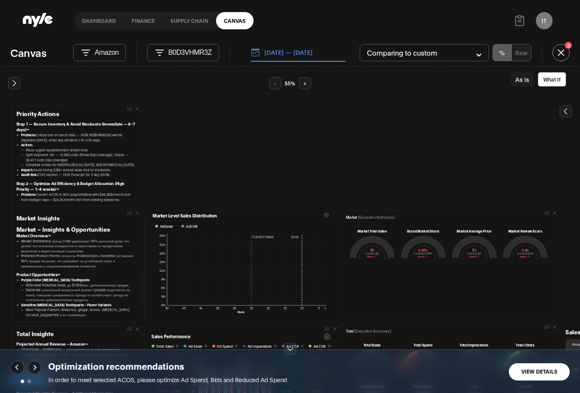
click at [283, 48] on button "[DATE] — [DATE]" at bounding box center [297, 53] width 95 height 18
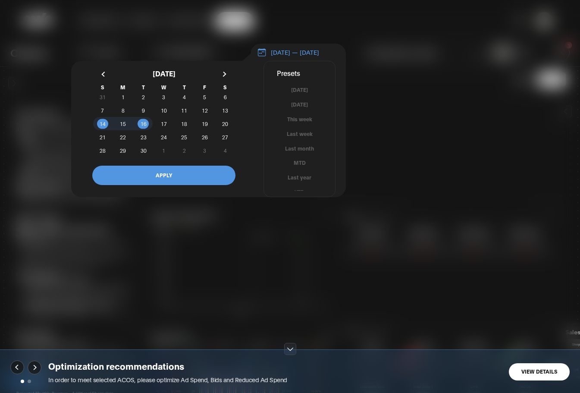
click at [421, 122] on div at bounding box center [290, 196] width 580 height 393
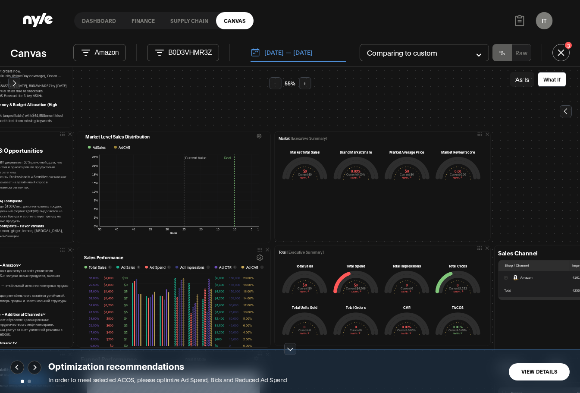
drag, startPoint x: 350, startPoint y: 153, endPoint x: 279, endPoint y: 81, distance: 101.5
click at [279, 78] on div "- 55 % + As Is What If Priority Actions Step 1 — Secure Inventory & Avoid Stock…" at bounding box center [290, 230] width 580 height 326
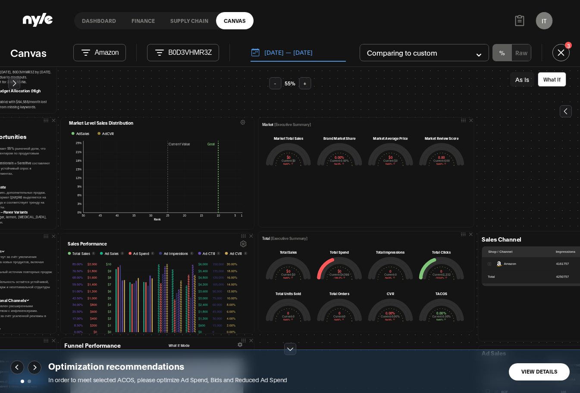
click at [240, 122] on icon at bounding box center [242, 121] width 5 height 5
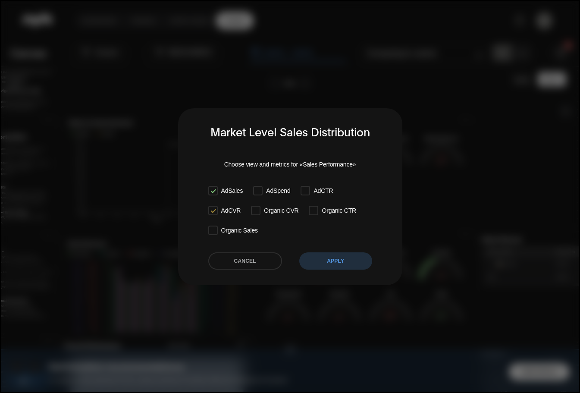
click at [502, 133] on dialog "Market Level Sales Distribution Choose view and metrics for «Sales Performance»…" at bounding box center [290, 196] width 580 height 393
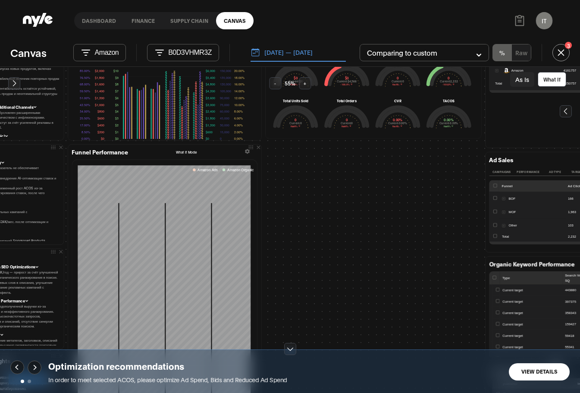
scroll to position [282, 74]
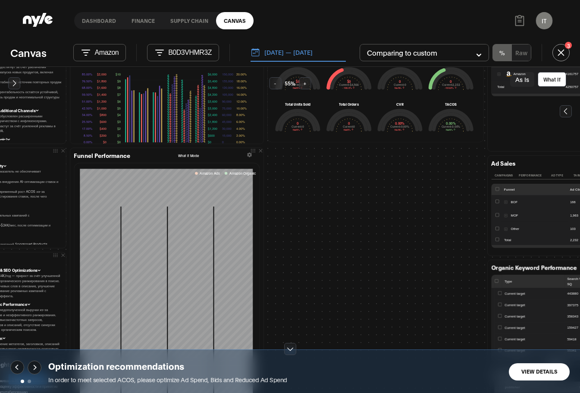
drag, startPoint x: 328, startPoint y: 245, endPoint x: 338, endPoint y: 273, distance: 30.3
click at [338, 273] on div "Priority Actions Step 1 — Secure Inventory & Avoid Stockouts (Immediate — 0–7 d…" at bounding box center [290, 230] width 580 height 326
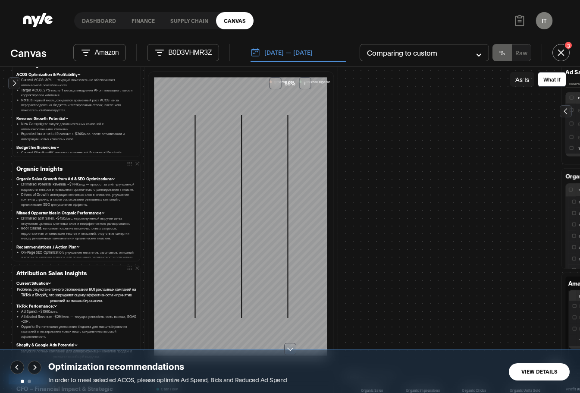
drag, startPoint x: 337, startPoint y: 273, endPoint x: 496, endPoint y: 176, distance: 186.4
click at [496, 176] on div "Priority Actions Step 1 — Secure Inventory & Avoid Stockouts (Immediate — 0–7 d…" at bounding box center [290, 230] width 580 height 326
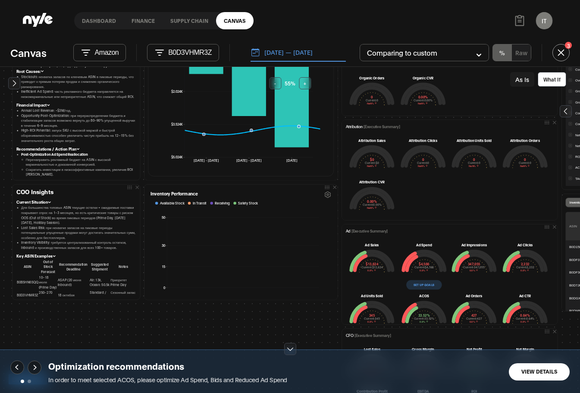
scroll to position [805, 0]
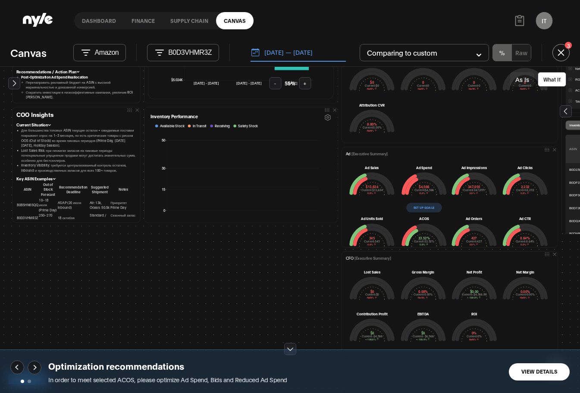
drag, startPoint x: 205, startPoint y: 300, endPoint x: 230, endPoint y: 296, distance: 25.0
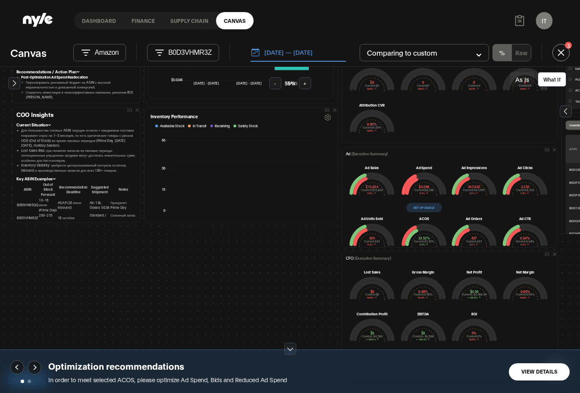
click at [417, 202] on div "Ad Spend $4,566 Current: $4,566 0.0%" at bounding box center [424, 184] width 45 height 38
click at [418, 207] on button "Set up goals" at bounding box center [423, 207] width 35 height 9
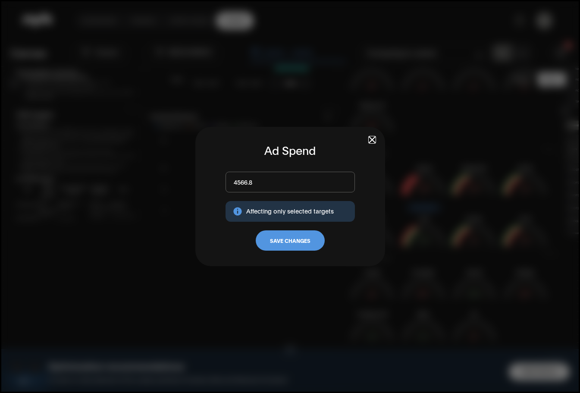
click at [273, 292] on dialog "Ad Spend 4566.8 Affecting only selected targets Save Changes" at bounding box center [290, 196] width 580 height 393
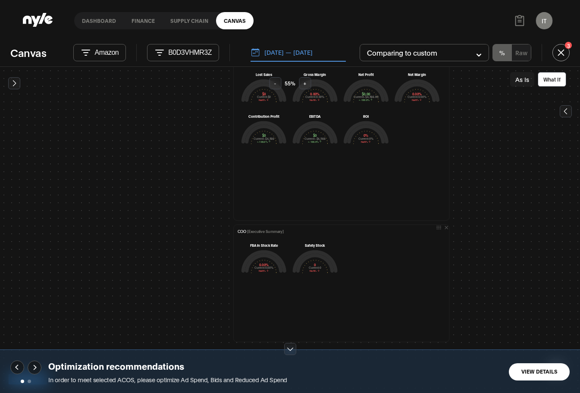
scroll to position [1004, 108]
drag, startPoint x: 232, startPoint y: 267, endPoint x: 191, endPoint y: 172, distance: 103.5
click at [167, 114] on div "Priority Actions Step 1 — Secure Inventory & Avoid Stockouts (Immediate — 0–7 d…" at bounding box center [290, 230] width 580 height 326
drag, startPoint x: 494, startPoint y: 183, endPoint x: 495, endPoint y: 370, distance: 187.0
click at [495, 370] on div "- 55 % + As Is What If Priority Actions Step 1 — Secure Inventory & Avoid Stock…" at bounding box center [290, 230] width 580 height 326
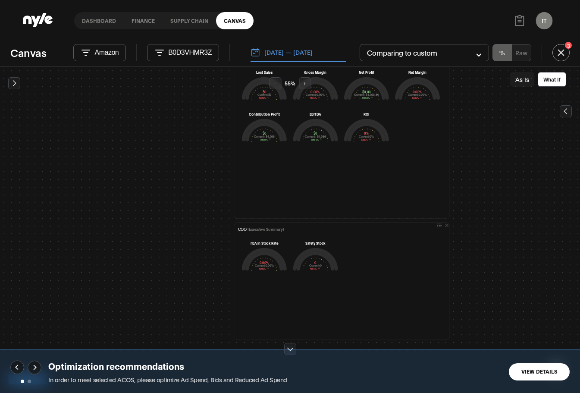
scroll to position [824, 107]
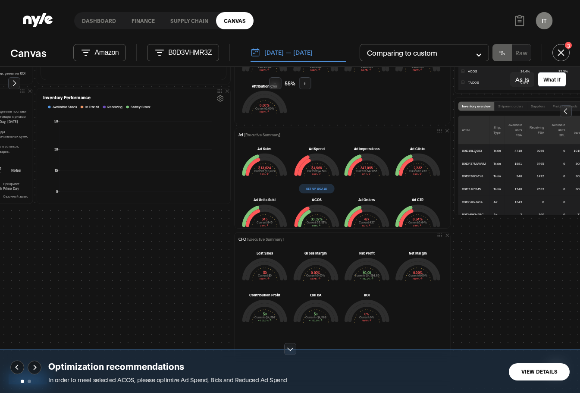
click at [14, 82] on icon at bounding box center [14, 83] width 9 height 9
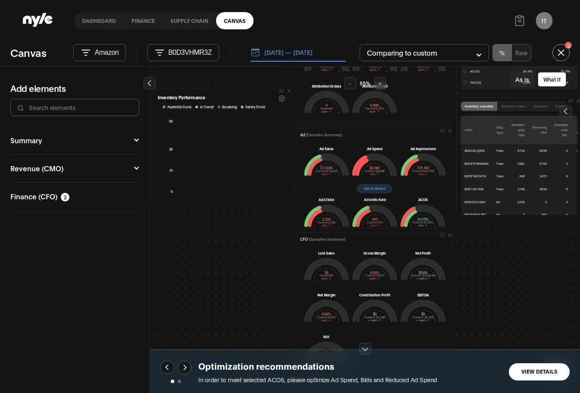
scroll to position [849, 107]
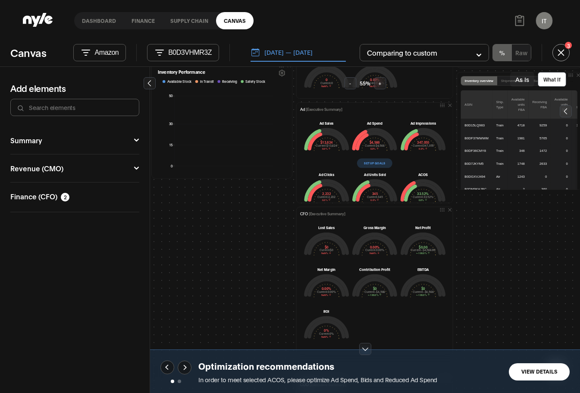
click at [63, 141] on button "Summary" at bounding box center [74, 140] width 129 height 7
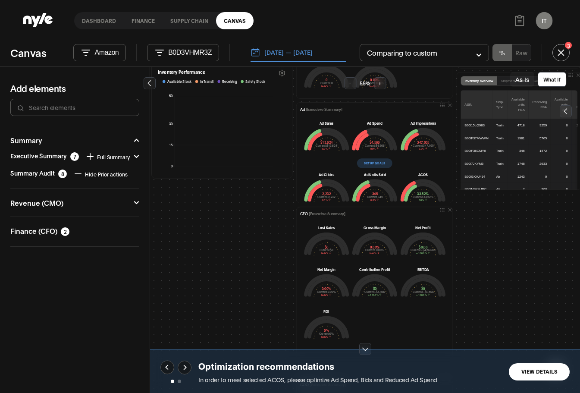
click at [88, 159] on icon at bounding box center [90, 156] width 10 height 10
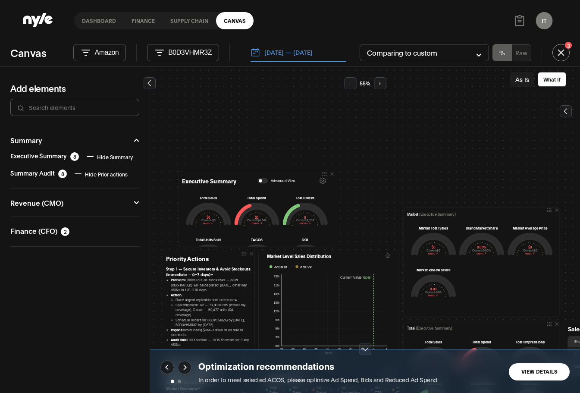
scroll to position [0, 0]
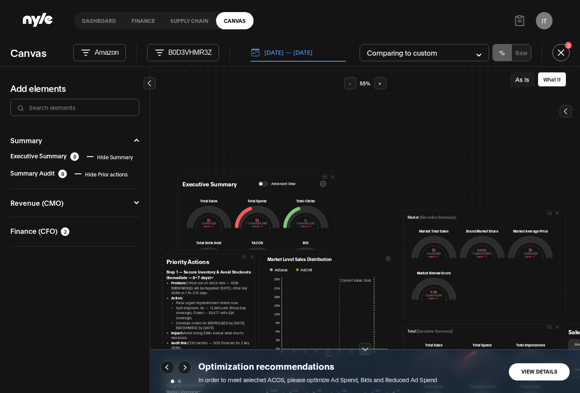
click at [319, 184] on icon at bounding box center [322, 184] width 6 height 6
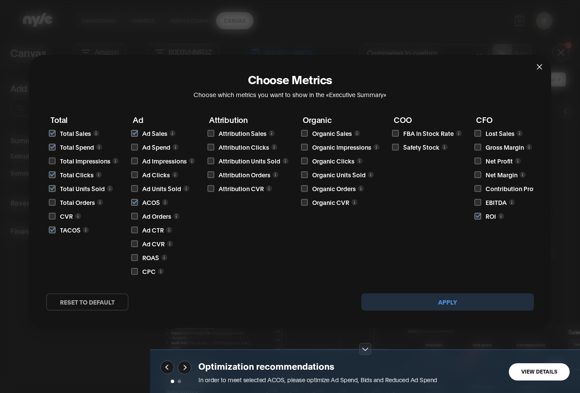
click at [561, 215] on div "Choose Metrics Choose which metrics you want to show in the «Executive Summary»…" at bounding box center [290, 196] width 580 height 393
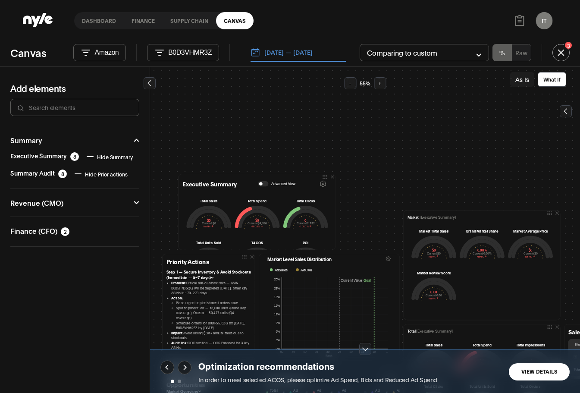
click at [265, 182] on button "button" at bounding box center [263, 183] width 10 height 5
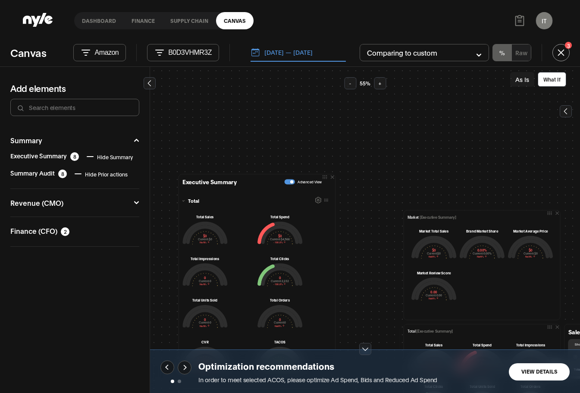
click at [315, 197] on icon "button" at bounding box center [318, 200] width 6 height 6
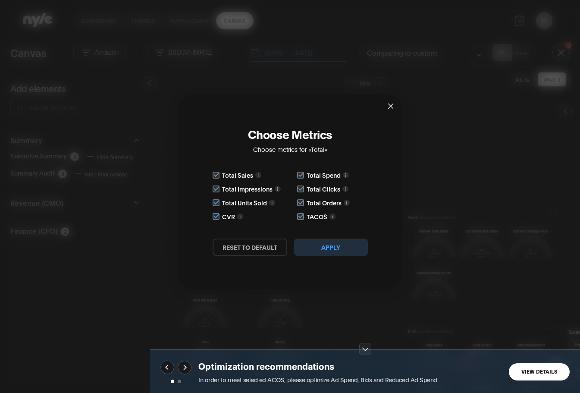
click at [462, 165] on div "Choose Metrics Choose metrics for « Total » Total Sales Total Spend Total Impre…" at bounding box center [290, 196] width 580 height 393
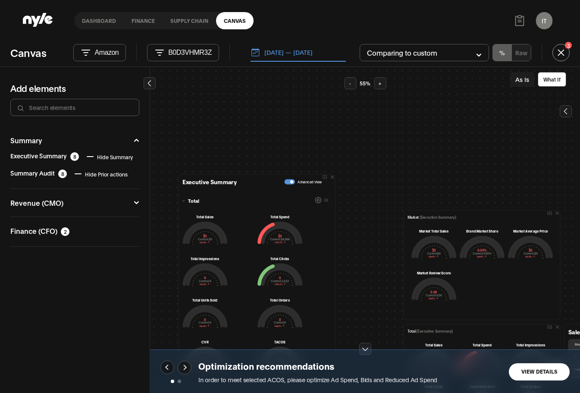
scroll to position [241, 0]
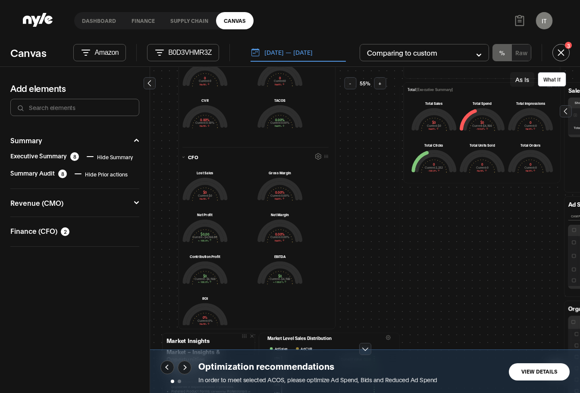
drag, startPoint x: 365, startPoint y: 150, endPoint x: 347, endPoint y: 112, distance: 41.3
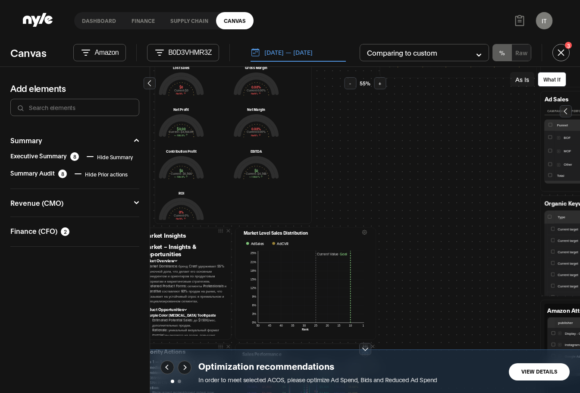
scroll to position [433, 0]
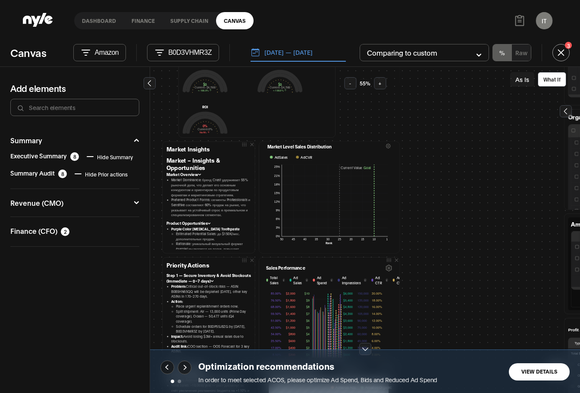
click at [433, 113] on div "Priority Actions Step 1 — Secure Inventory & Avoid Stockouts (Immediate — 0–7 d…" at bounding box center [365, 230] width 430 height 326
click at [386, 147] on icon at bounding box center [388, 146] width 5 height 5
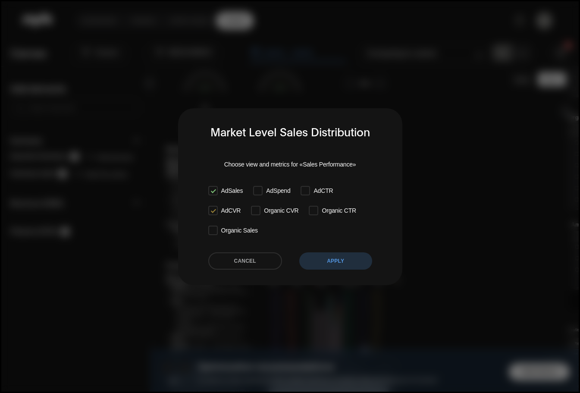
click at [211, 234] on label "Organic Sales" at bounding box center [212, 229] width 9 height 9
click at [211, 232] on input "Organic Sales" at bounding box center [212, 229] width 6 height 6
checkbox input "true"
click at [350, 262] on button "apply" at bounding box center [335, 260] width 73 height 17
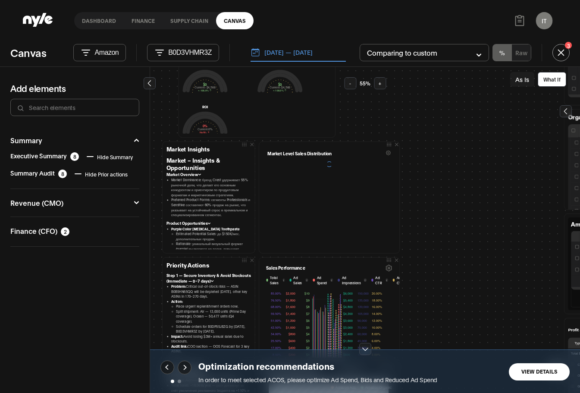
scroll to position [0, 0]
drag, startPoint x: 413, startPoint y: 252, endPoint x: 409, endPoint y: 153, distance: 98.7
click at [409, 153] on div "Priority Actions Step 1 — Secure Inventory & Avoid Stockouts (Immediate — 0–7 d…" at bounding box center [365, 230] width 430 height 326
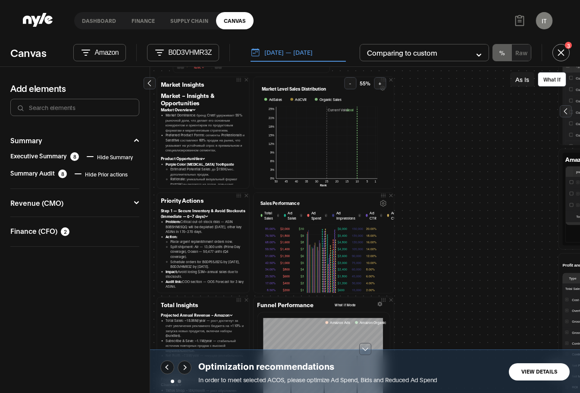
click at [380, 206] on icon at bounding box center [383, 203] width 6 height 6
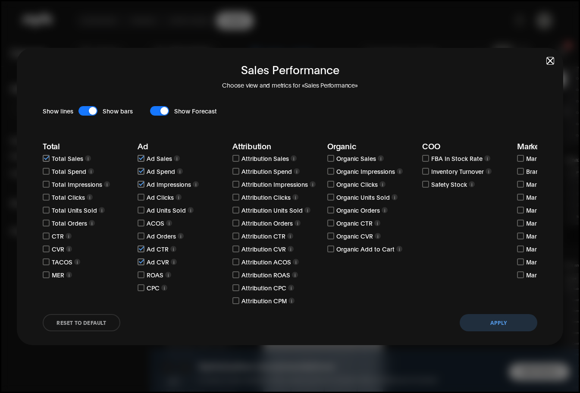
click at [238, 272] on input "checkbox" at bounding box center [235, 274] width 7 height 7
checkbox input "true"
click at [239, 253] on div "Attribution Attribution Sales i Attribution Spend i Attribution Impressions i A…" at bounding box center [277, 223] width 90 height 164
click at [236, 248] on input "checkbox" at bounding box center [235, 248] width 7 height 7
checkbox input "true"
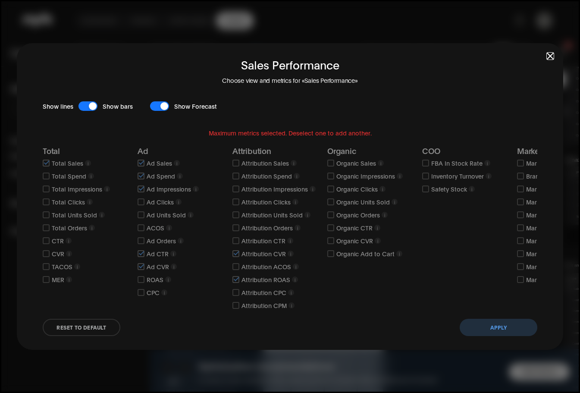
click at [501, 331] on button "Apply" at bounding box center [498, 326] width 78 height 17
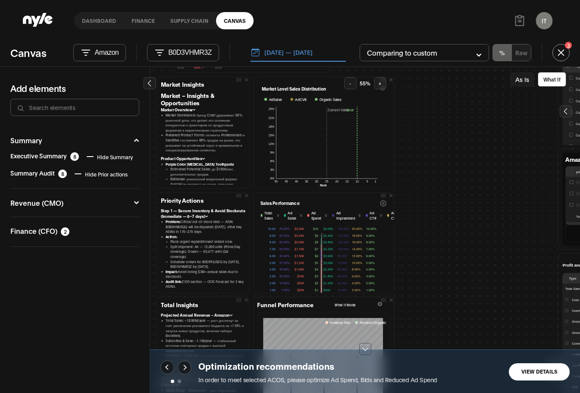
drag, startPoint x: 430, startPoint y: 226, endPoint x: 411, endPoint y: 230, distance: 19.8
click at [433, 215] on div "Priority Actions Step 1 — Secure Inventory & Avoid Stockouts (Immediate — 0–7 d…" at bounding box center [365, 230] width 430 height 326
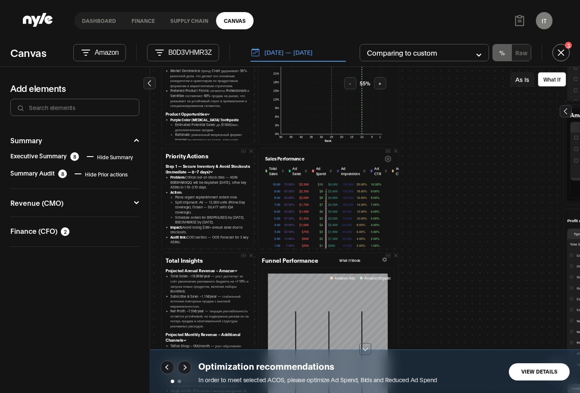
drag, startPoint x: 434, startPoint y: 225, endPoint x: 439, endPoint y: 218, distance: 8.7
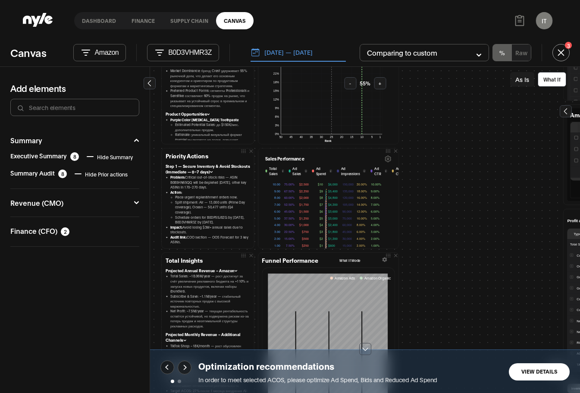
click at [469, 252] on div "Priority Actions Step 1 — Secure Inventory & Avoid Stockouts (Immediate — 0–7 d…" at bounding box center [365, 230] width 430 height 326
